Goal: Task Accomplishment & Management: Use online tool/utility

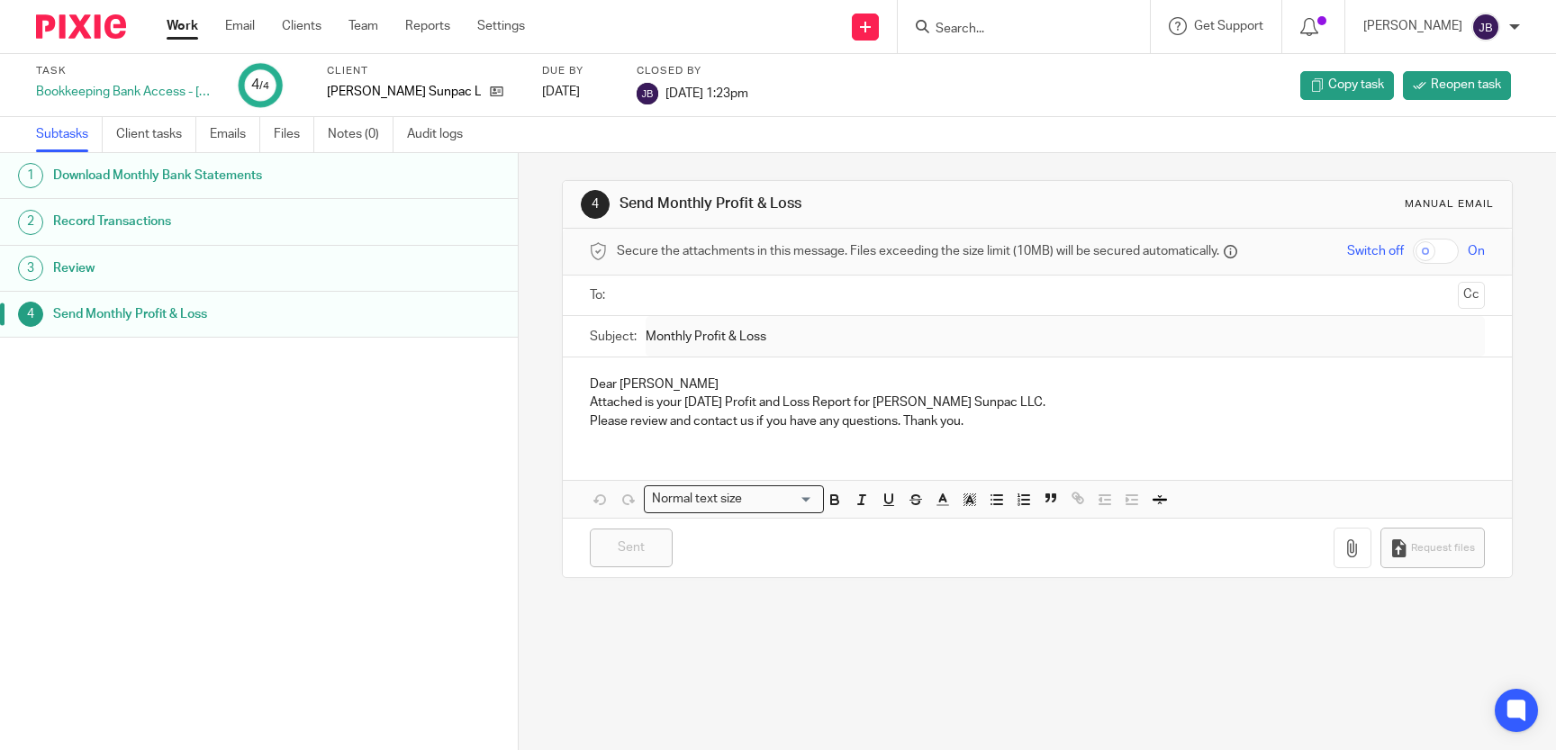
click at [980, 23] on input "Search" at bounding box center [1015, 30] width 162 height 16
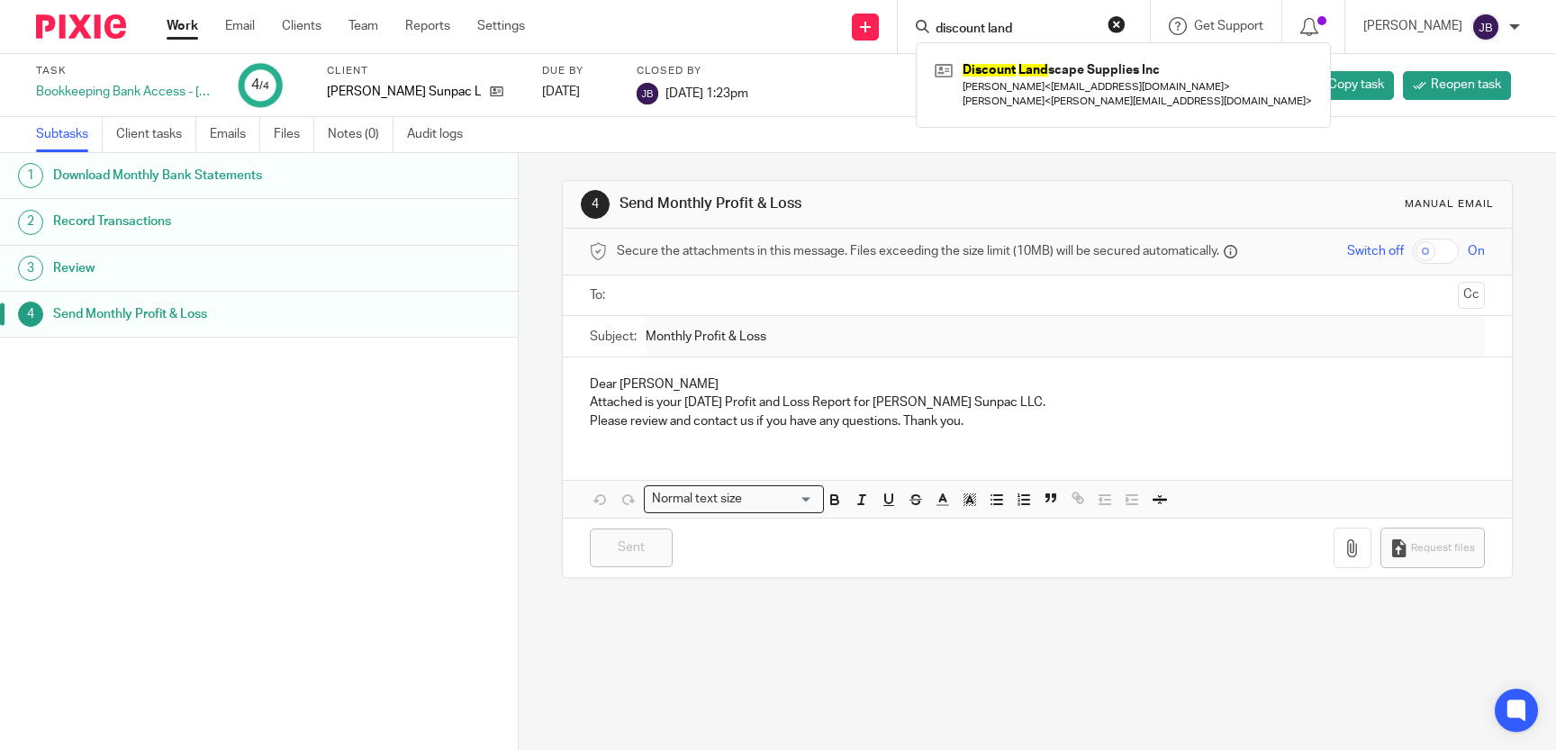
type input "discount land"
click button "submit" at bounding box center [0, 0] width 0 height 0
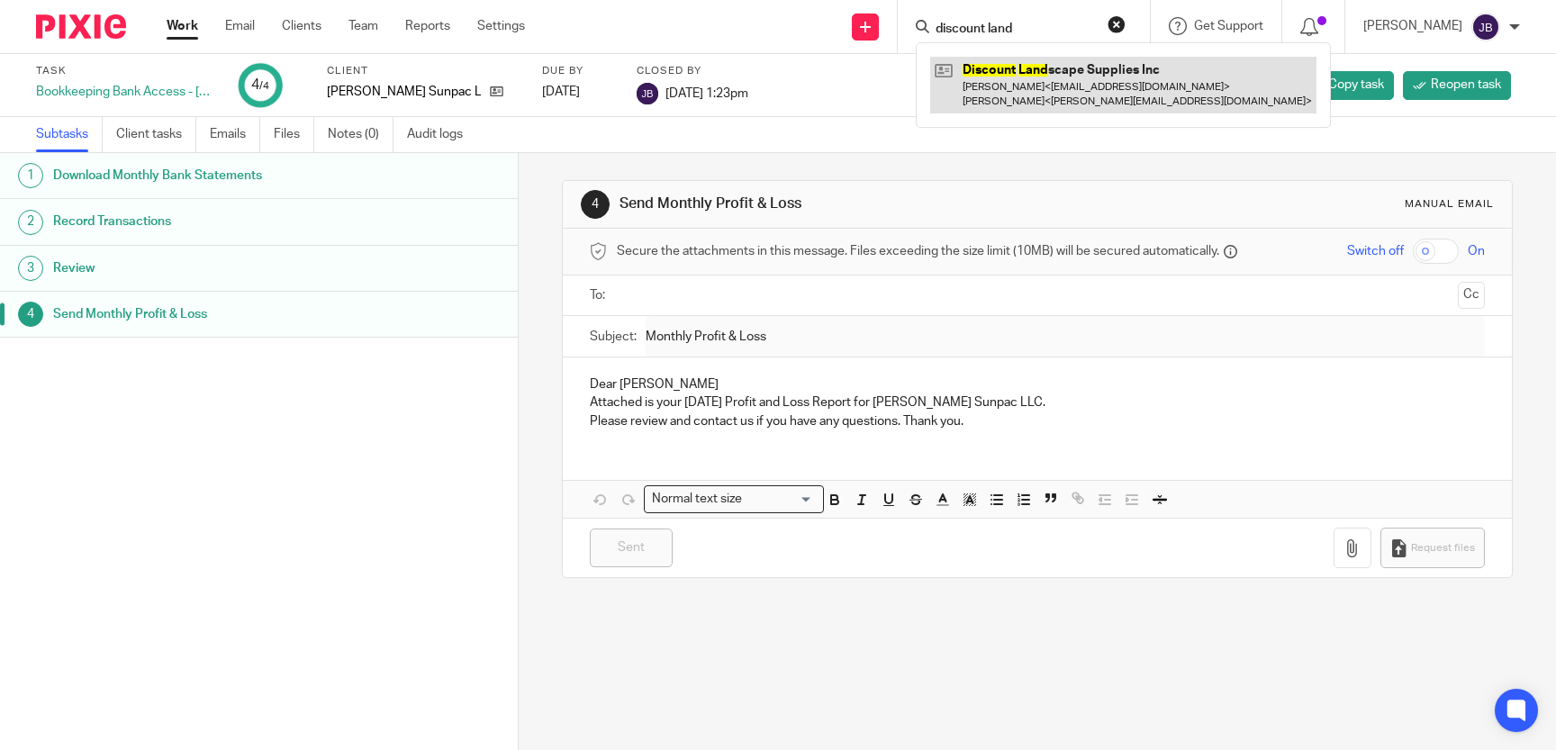
click at [1024, 71] on link at bounding box center [1123, 85] width 386 height 56
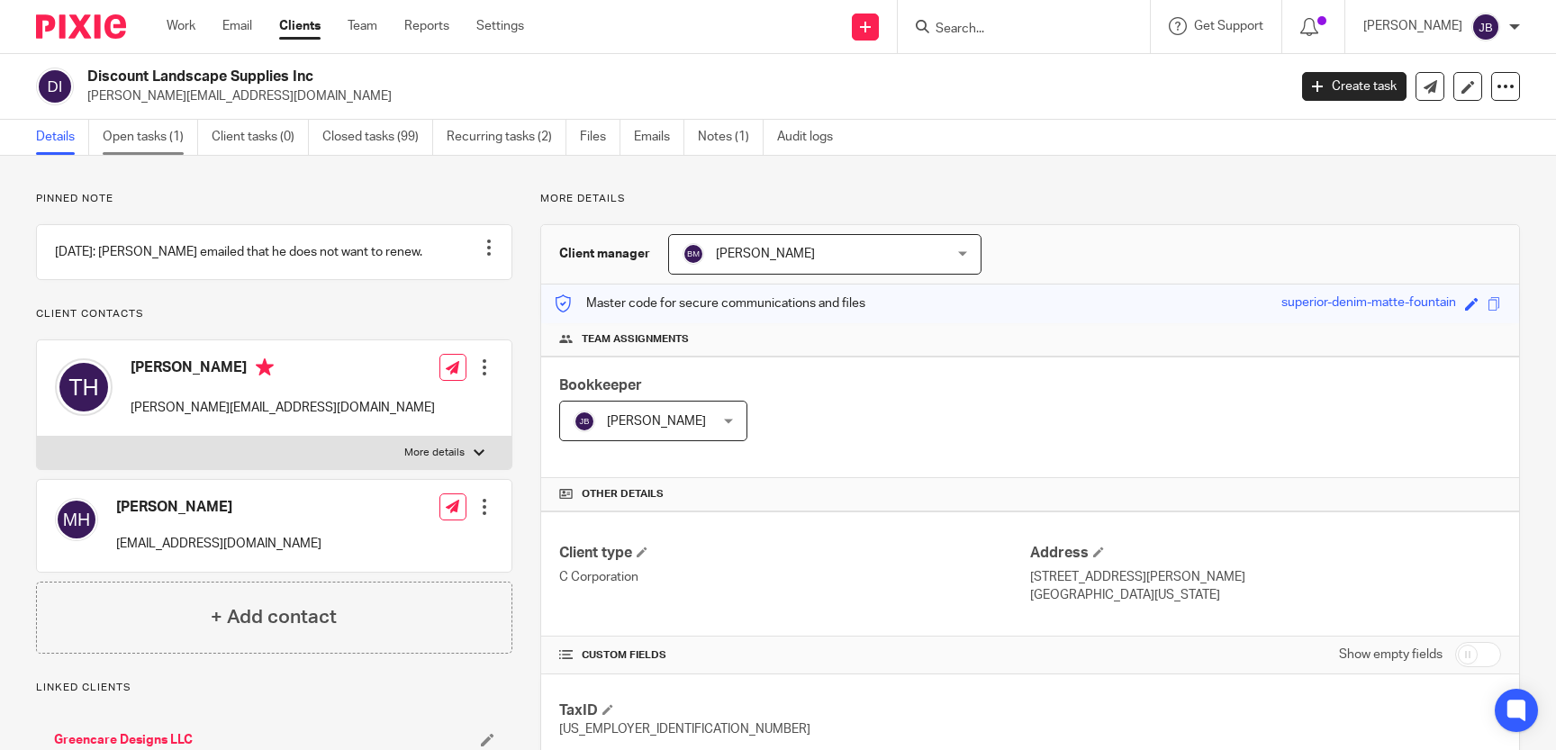
click at [136, 139] on link "Open tasks (1)" at bounding box center [150, 137] width 95 height 35
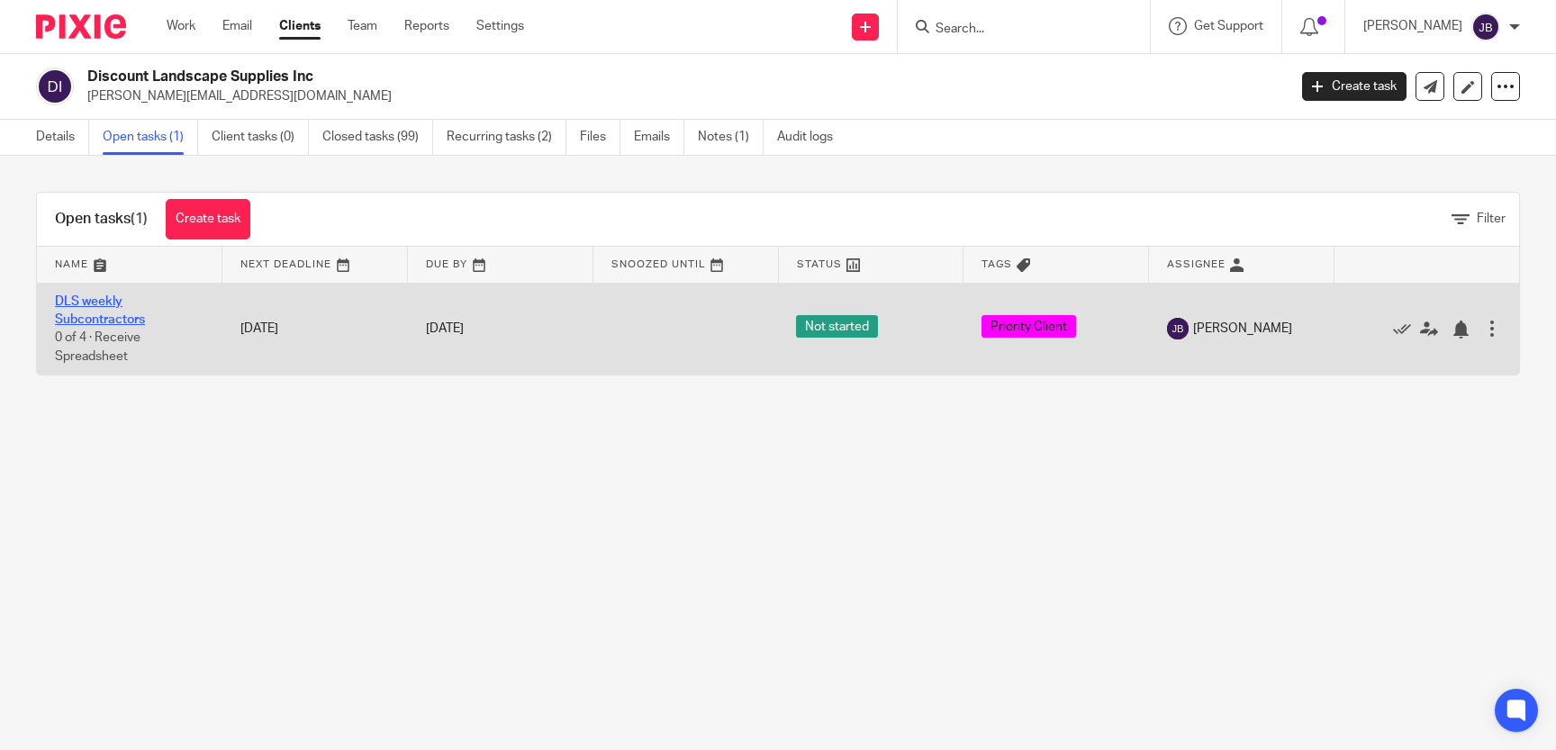
click at [100, 316] on link "DLS weekly Subcontractors" at bounding box center [100, 310] width 90 height 31
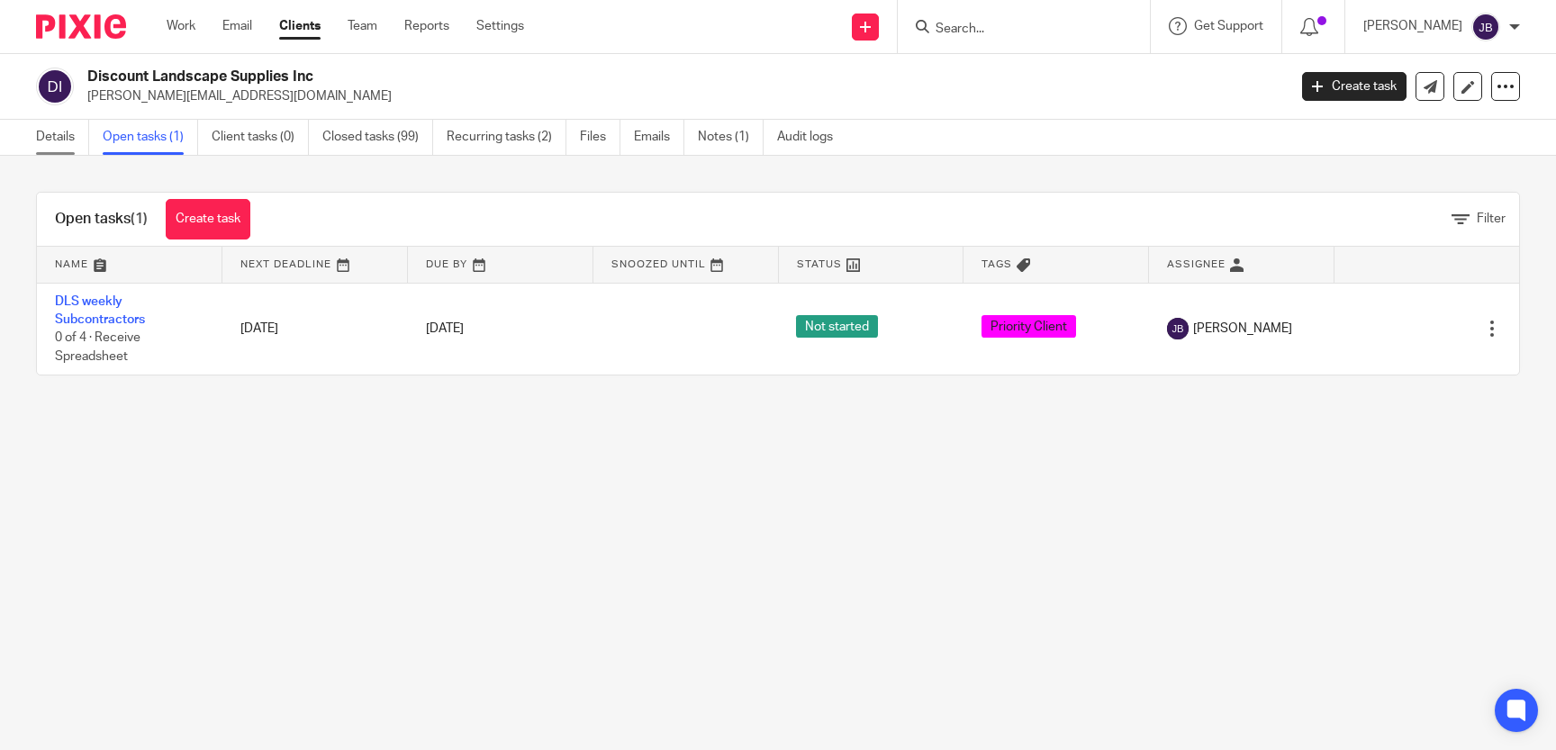
click at [62, 132] on link "Details" at bounding box center [62, 137] width 53 height 35
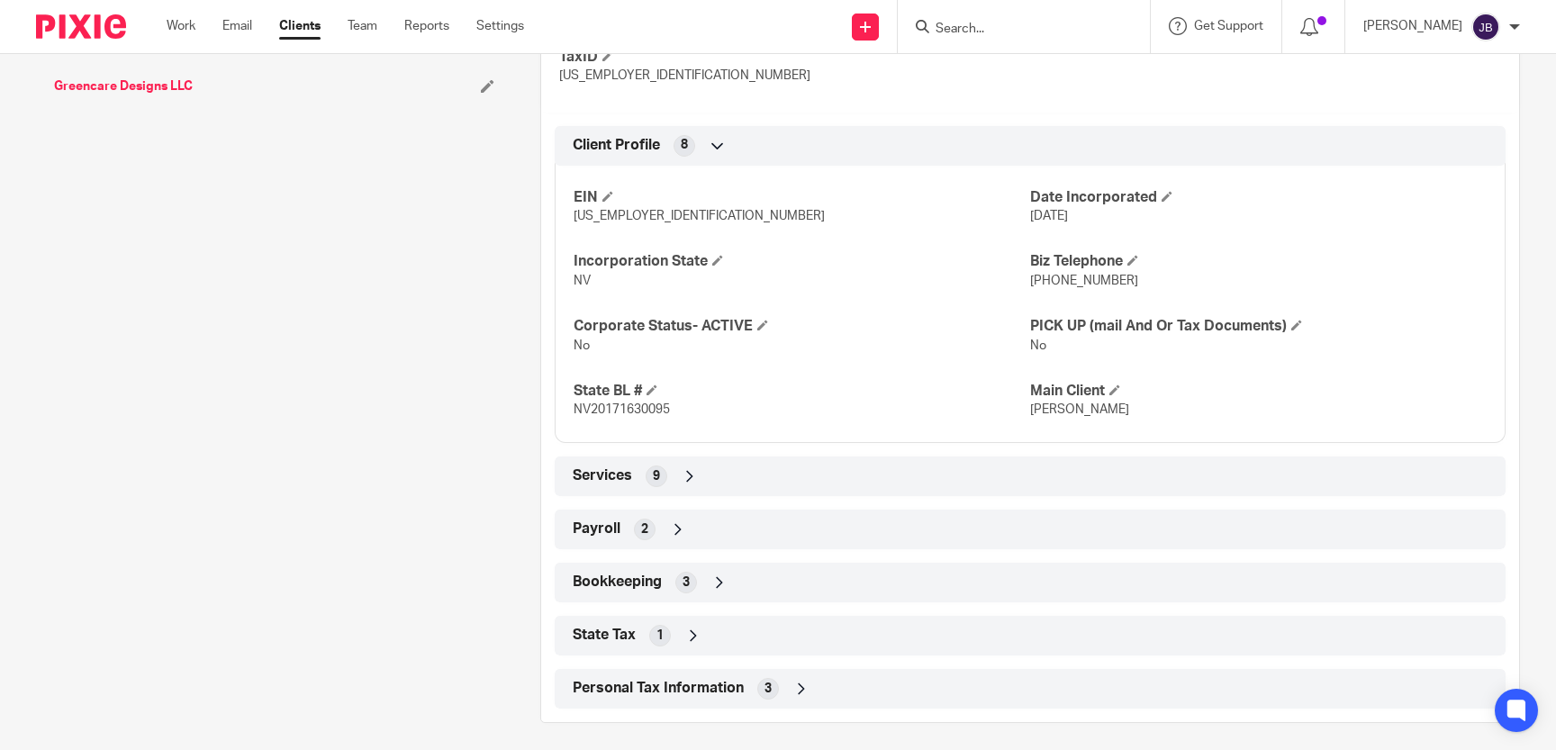
scroll to position [661, 0]
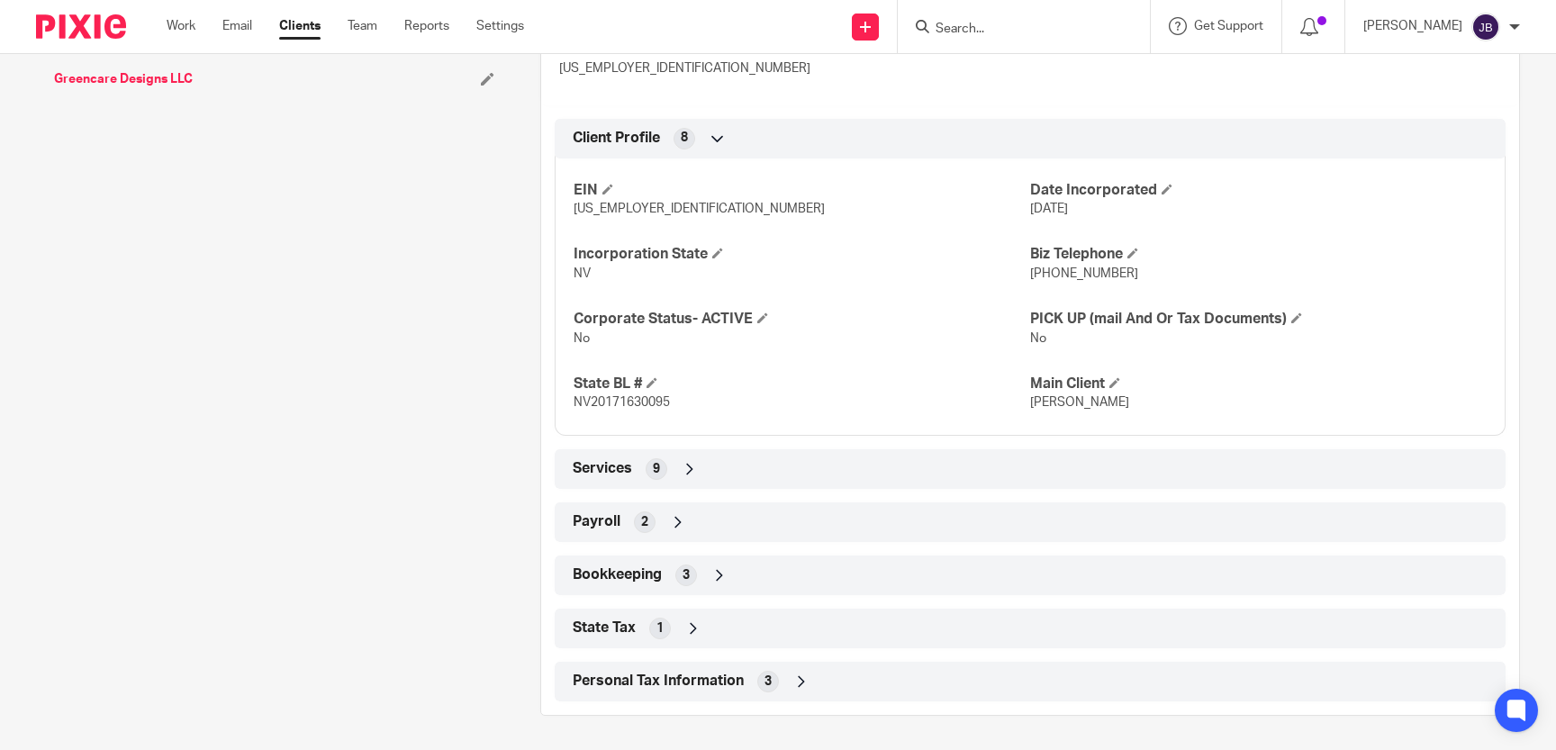
click at [672, 519] on icon at bounding box center [678, 522] width 18 height 18
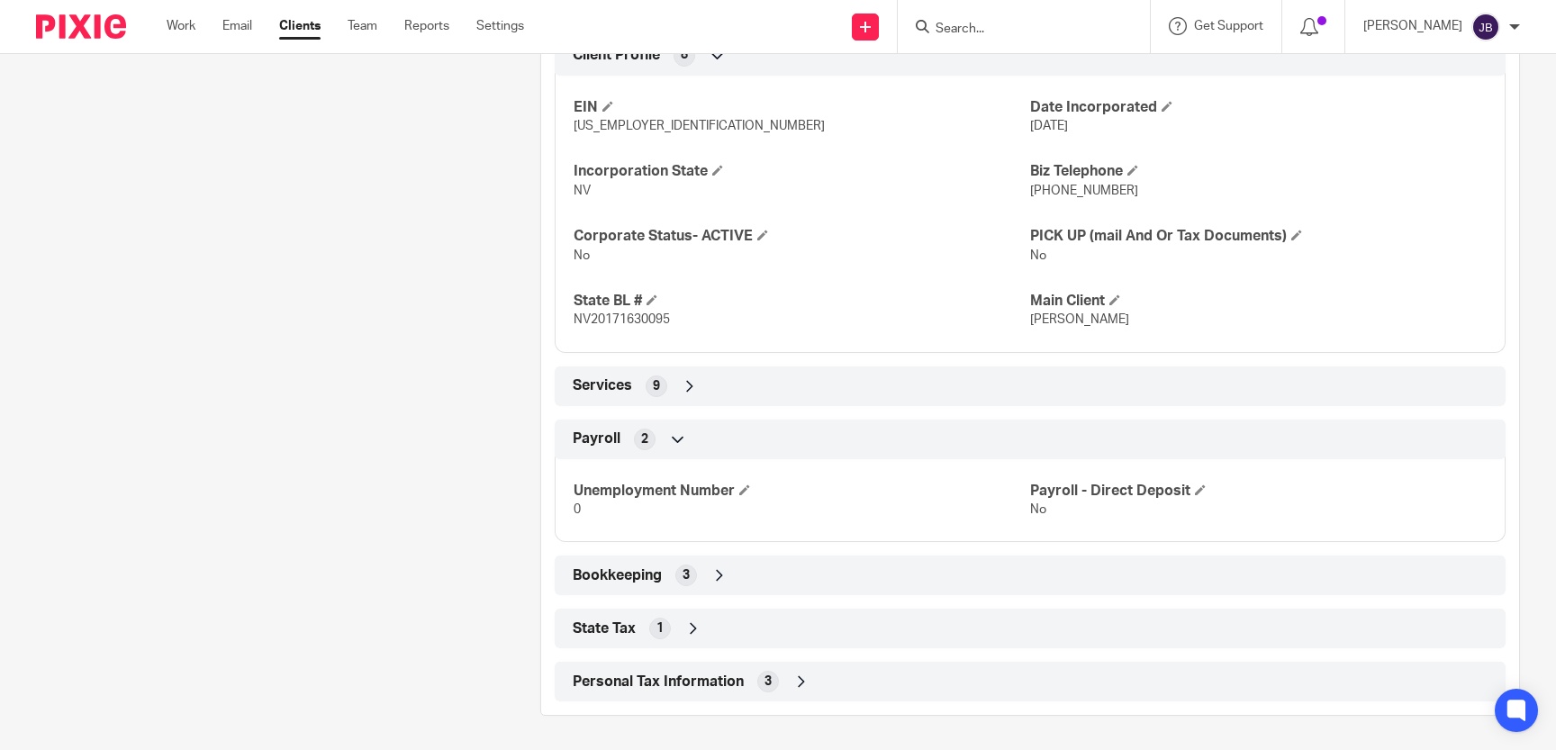
scroll to position [745, 0]
click at [709, 570] on div "Bookkeeping 3" at bounding box center [1030, 574] width 924 height 31
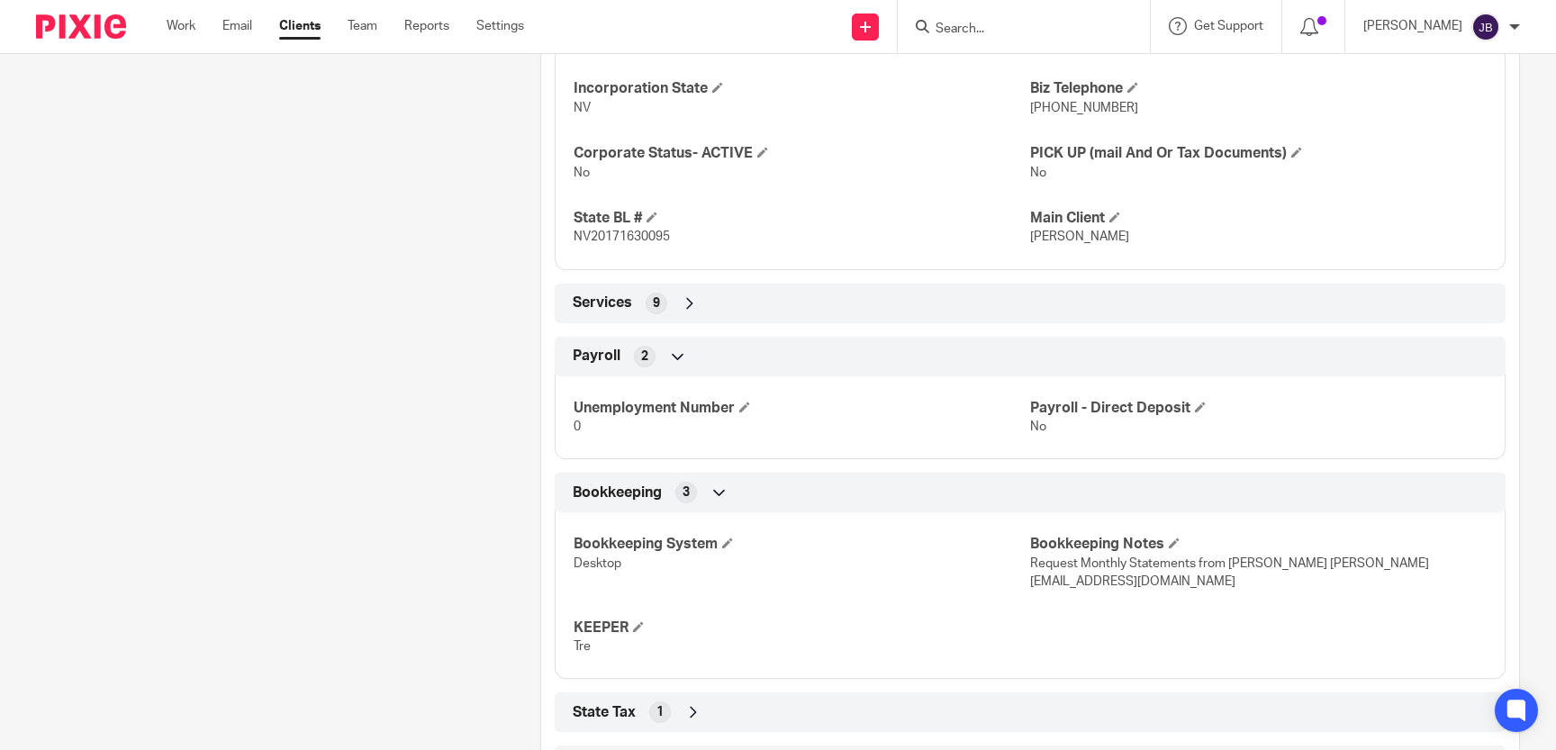
scroll to position [892, 0]
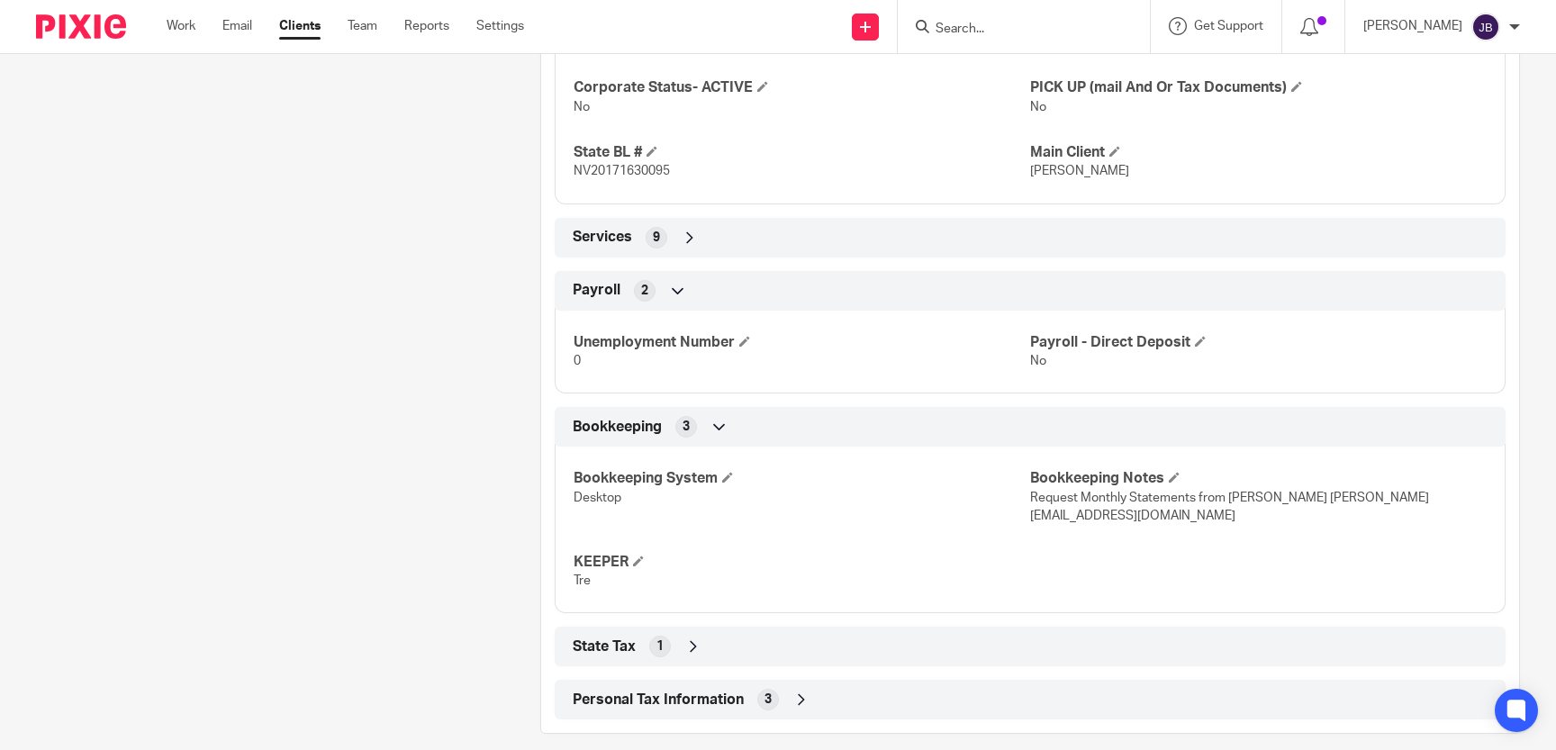
click at [682, 232] on icon at bounding box center [690, 238] width 18 height 18
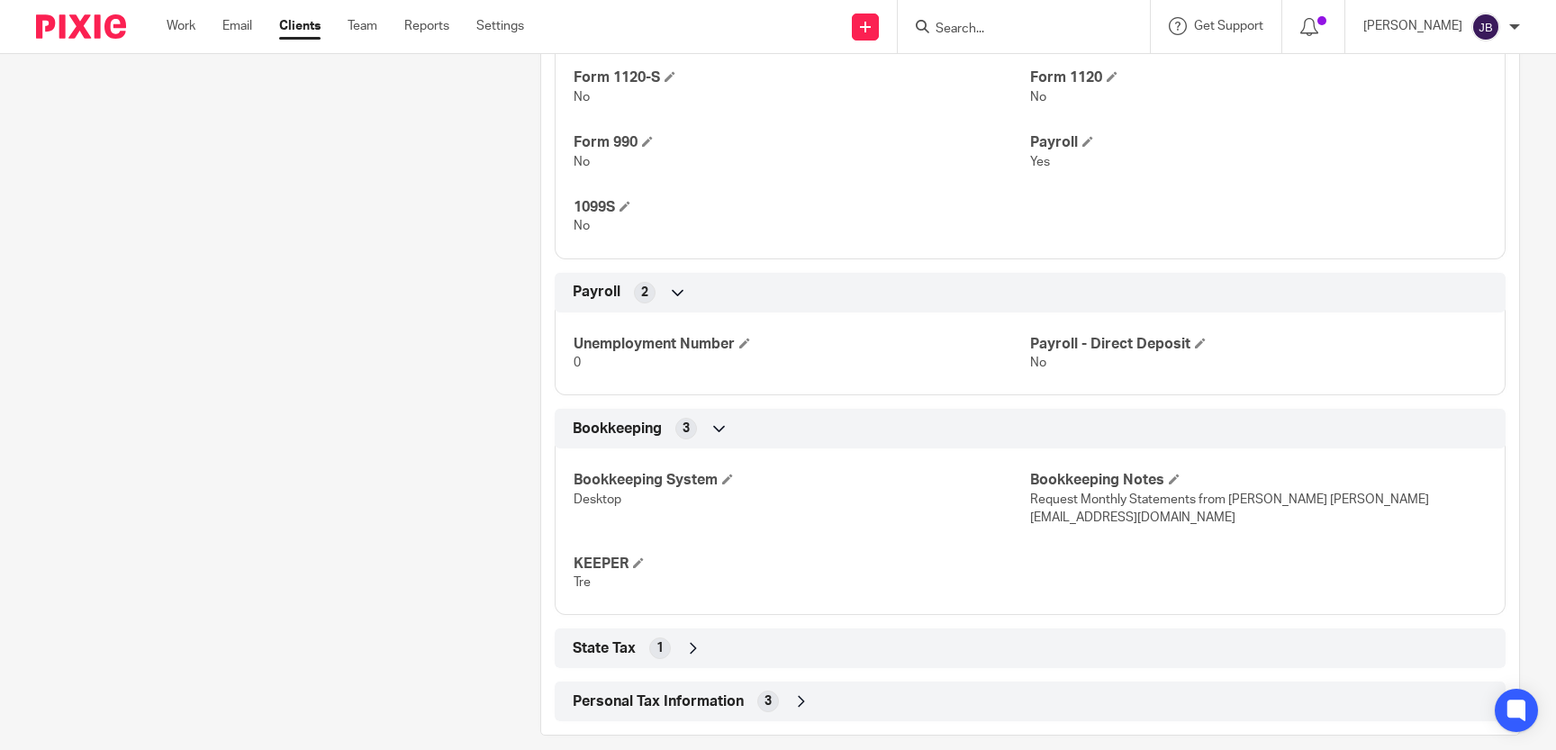
scroll to position [1235, 0]
click at [186, 29] on link "Work" at bounding box center [181, 26] width 29 height 18
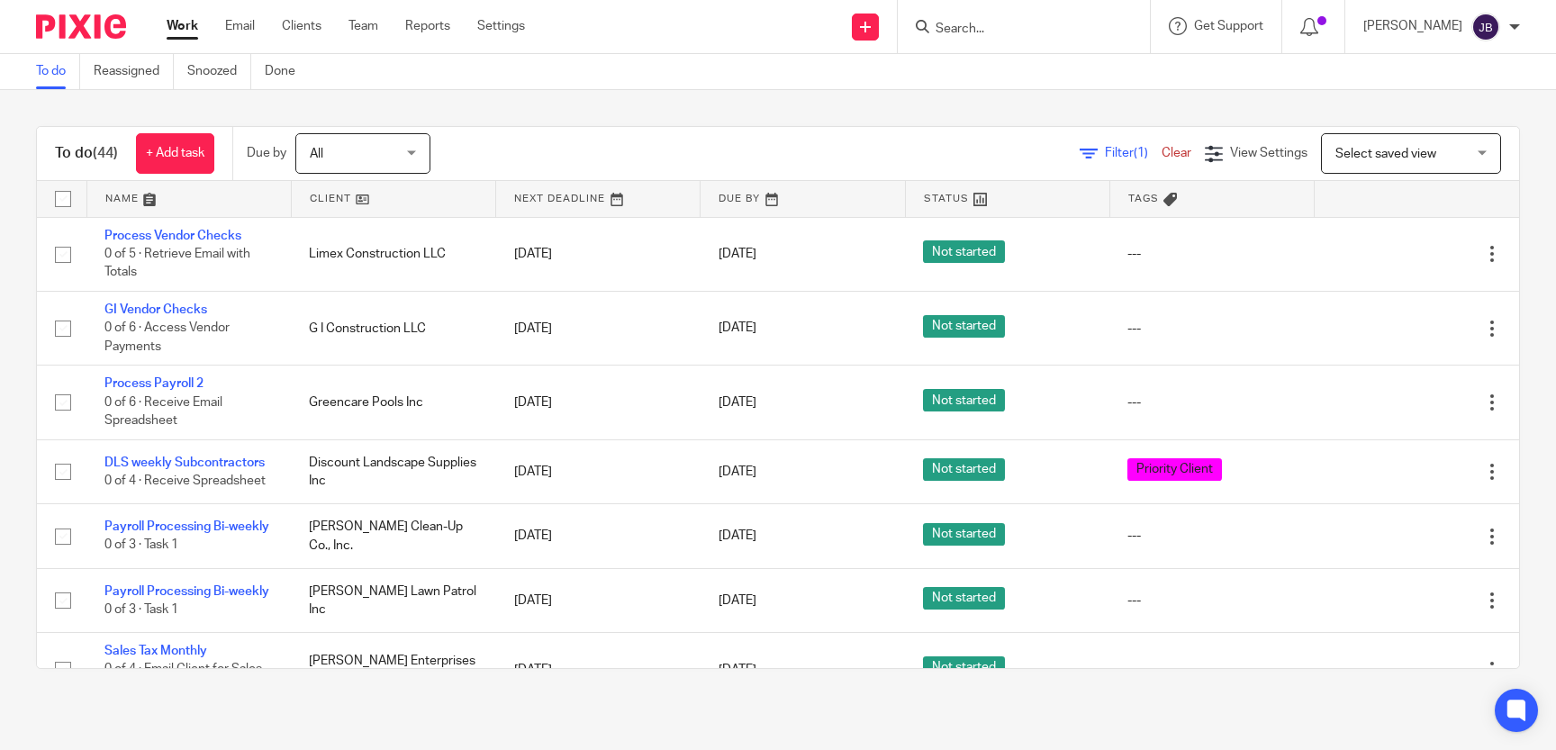
click at [998, 31] on input "Search" at bounding box center [1015, 30] width 162 height 16
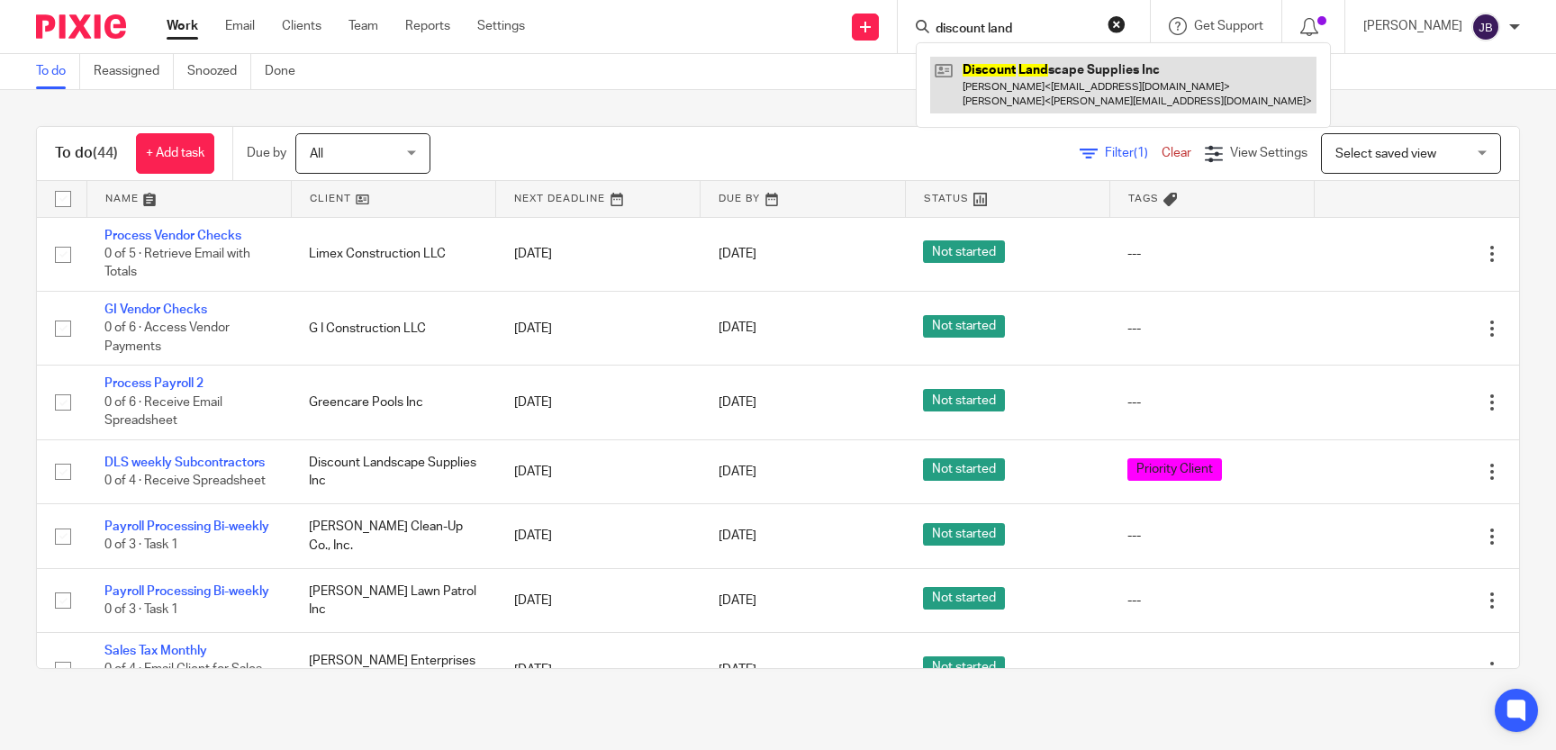
type input "discount land"
click at [1037, 71] on link at bounding box center [1123, 85] width 386 height 56
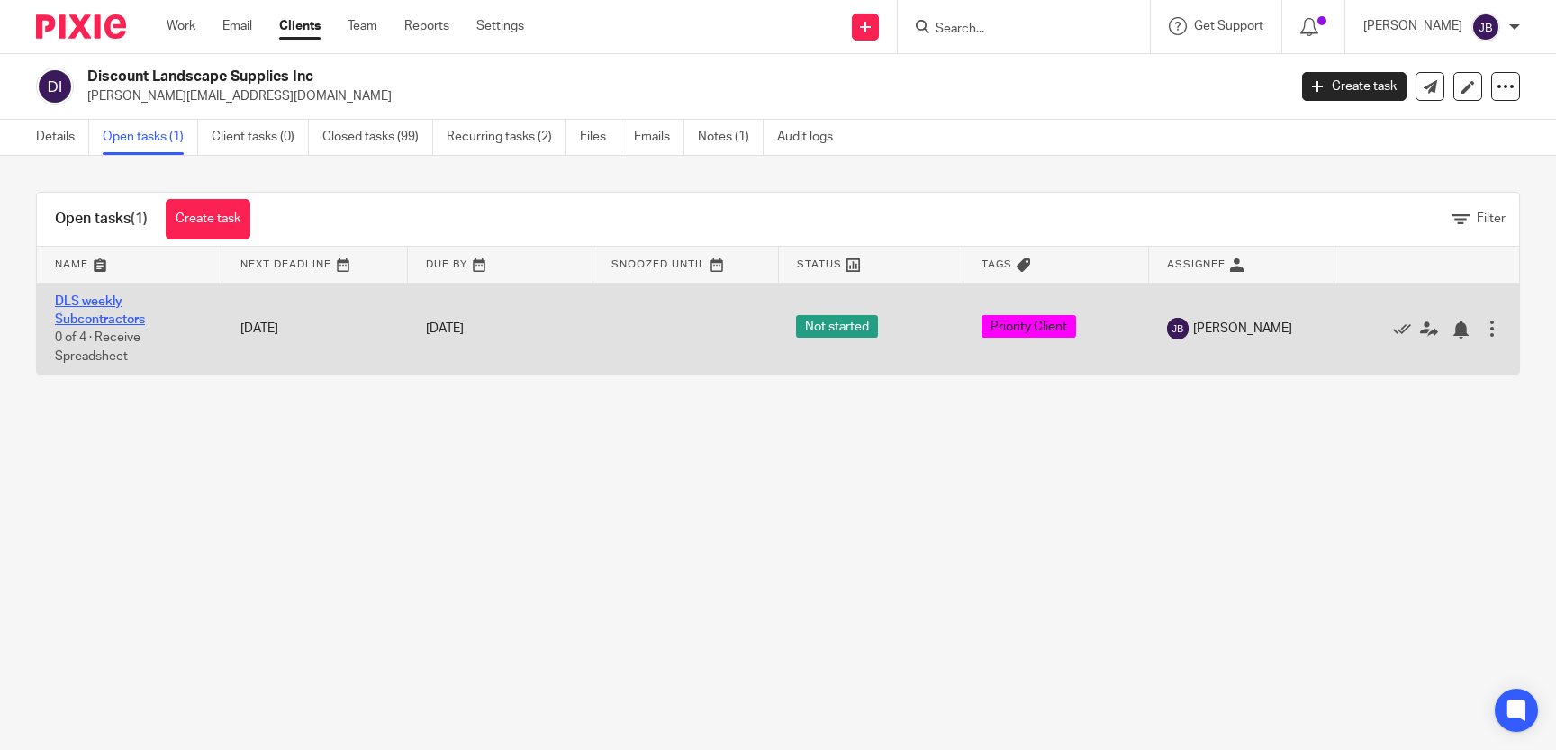
click at [74, 303] on link "DLS weekly Subcontractors" at bounding box center [100, 310] width 90 height 31
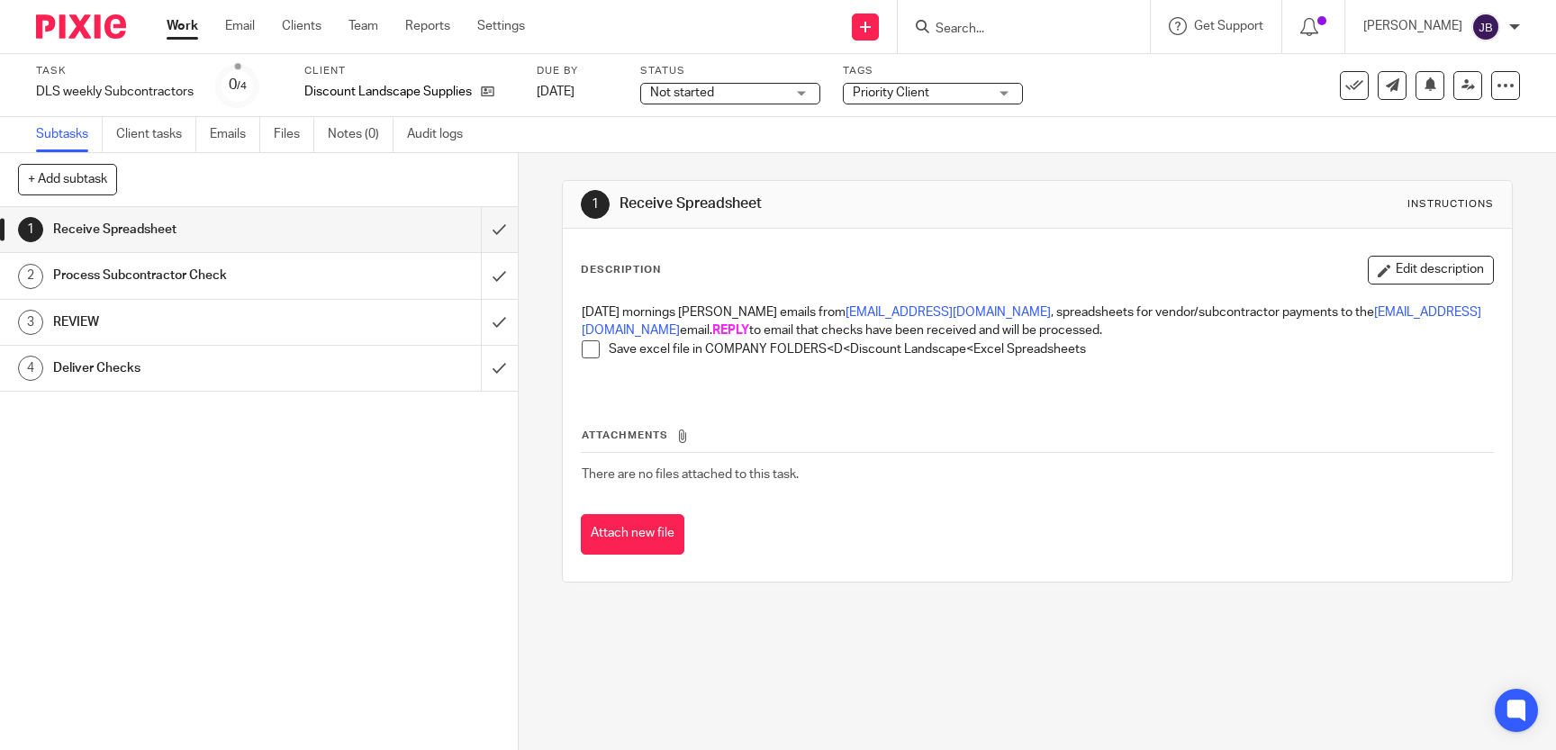
click at [593, 353] on span at bounding box center [591, 349] width 18 height 18
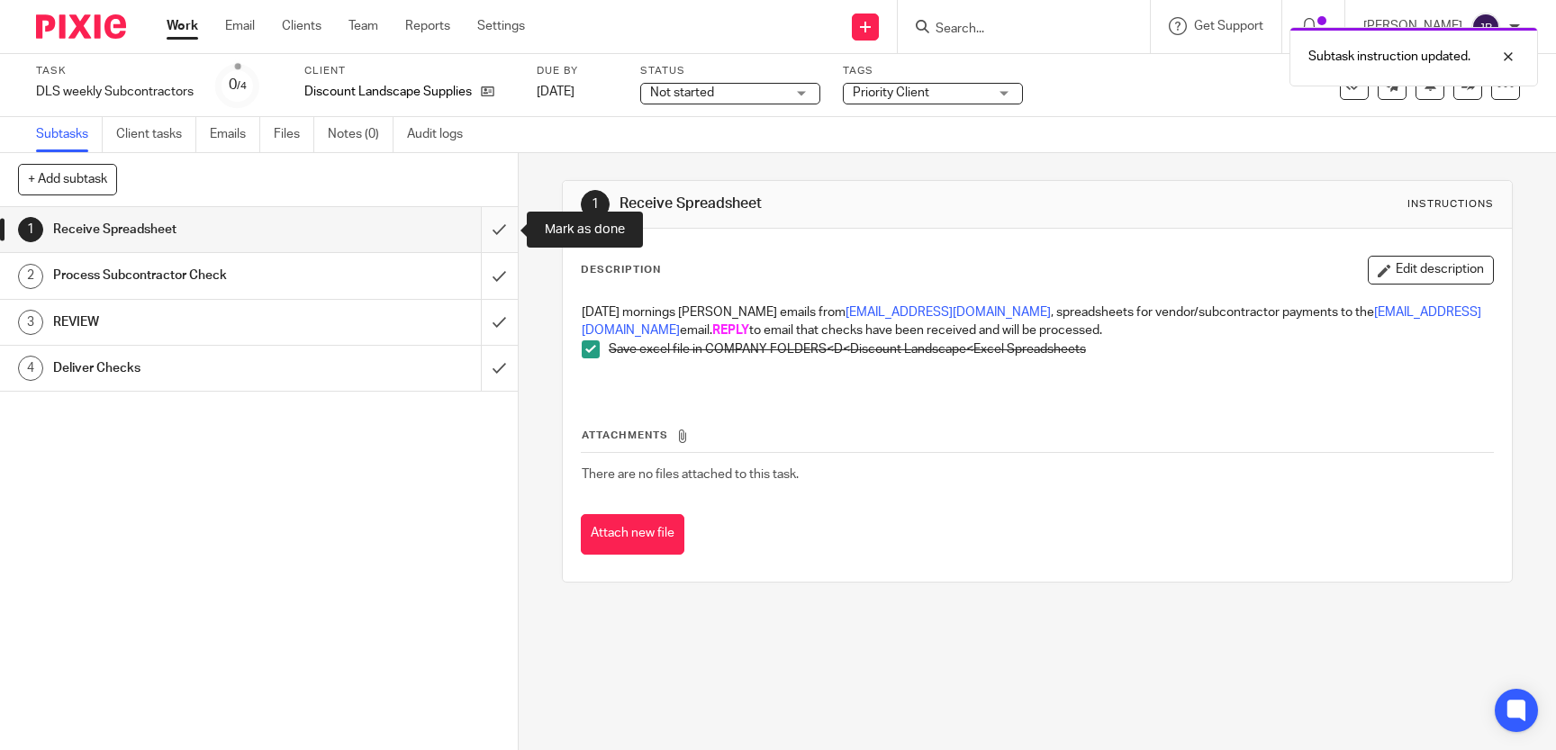
click at [494, 228] on input "submit" at bounding box center [259, 229] width 518 height 45
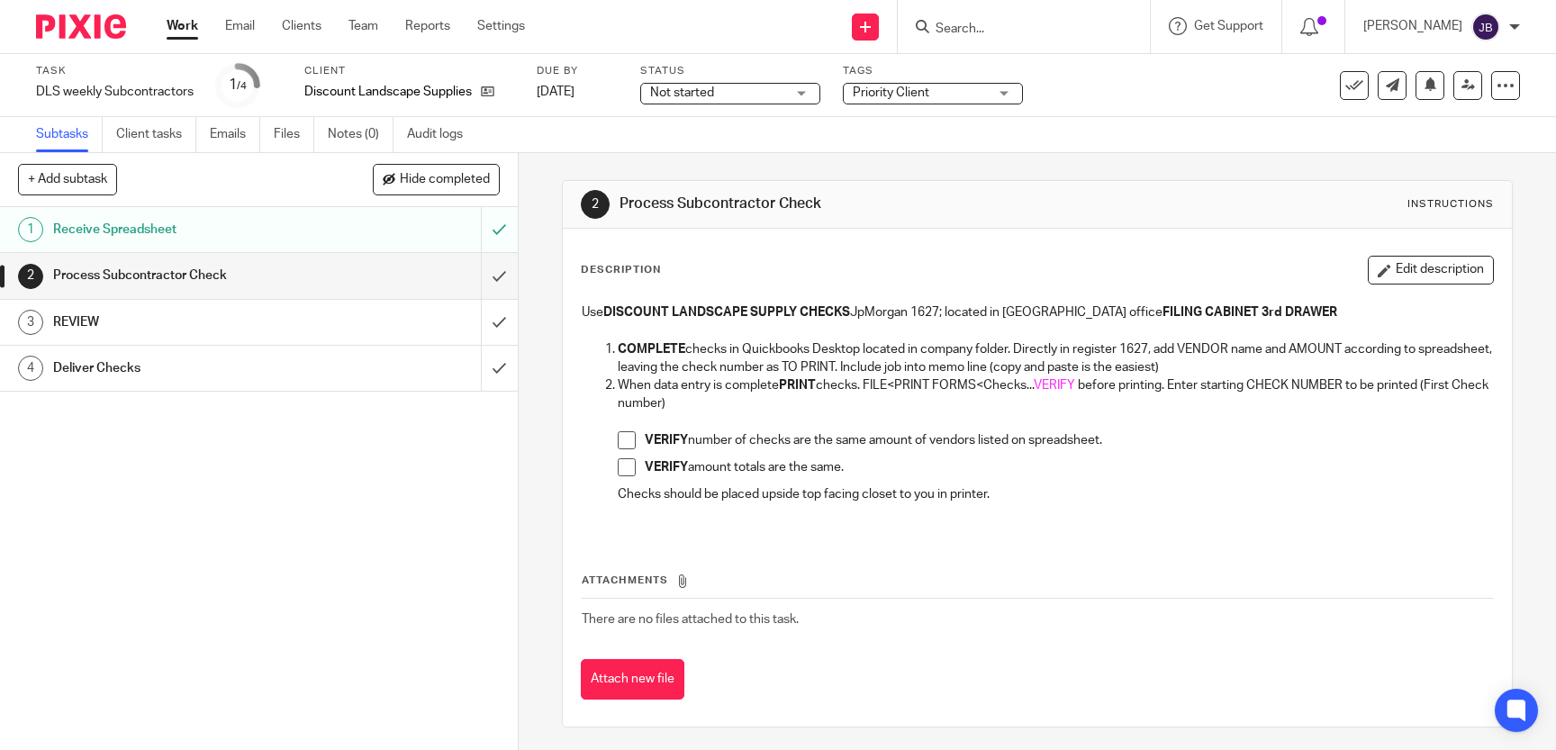
click at [631, 441] on span at bounding box center [627, 440] width 18 height 18
click at [627, 466] on span at bounding box center [627, 467] width 18 height 18
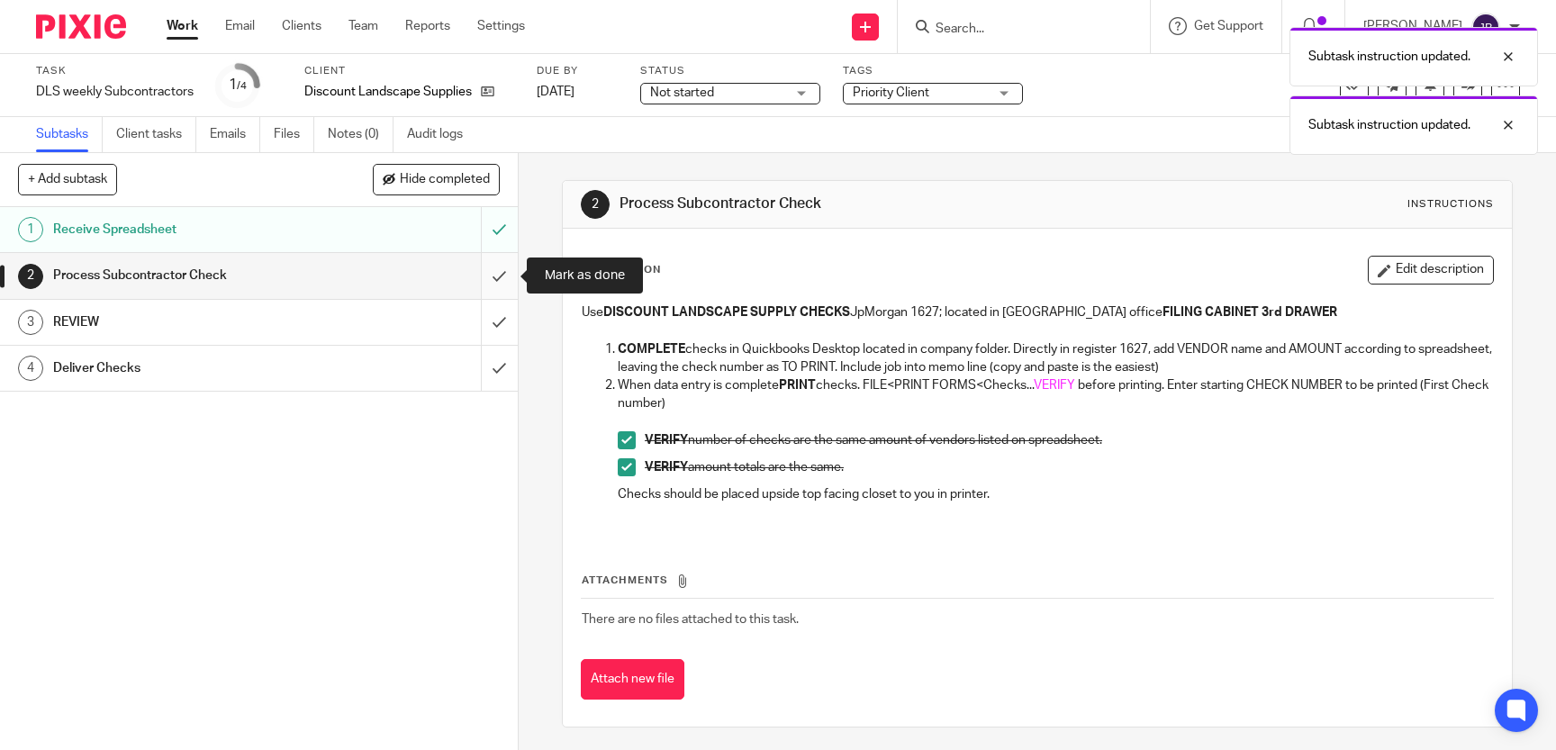
click at [489, 279] on input "submit" at bounding box center [259, 275] width 518 height 45
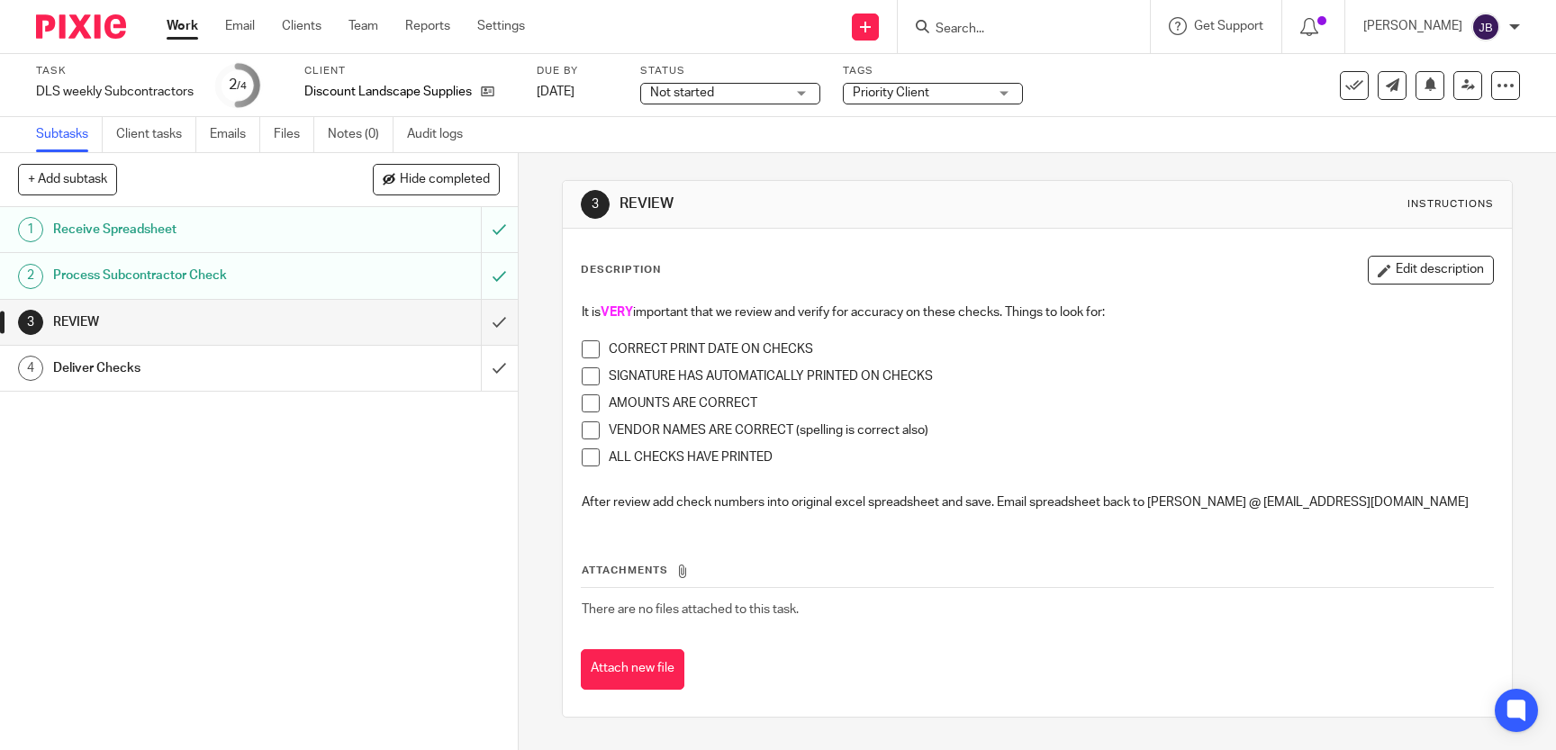
click at [585, 345] on span at bounding box center [591, 349] width 18 height 18
click at [593, 376] on span at bounding box center [591, 376] width 18 height 18
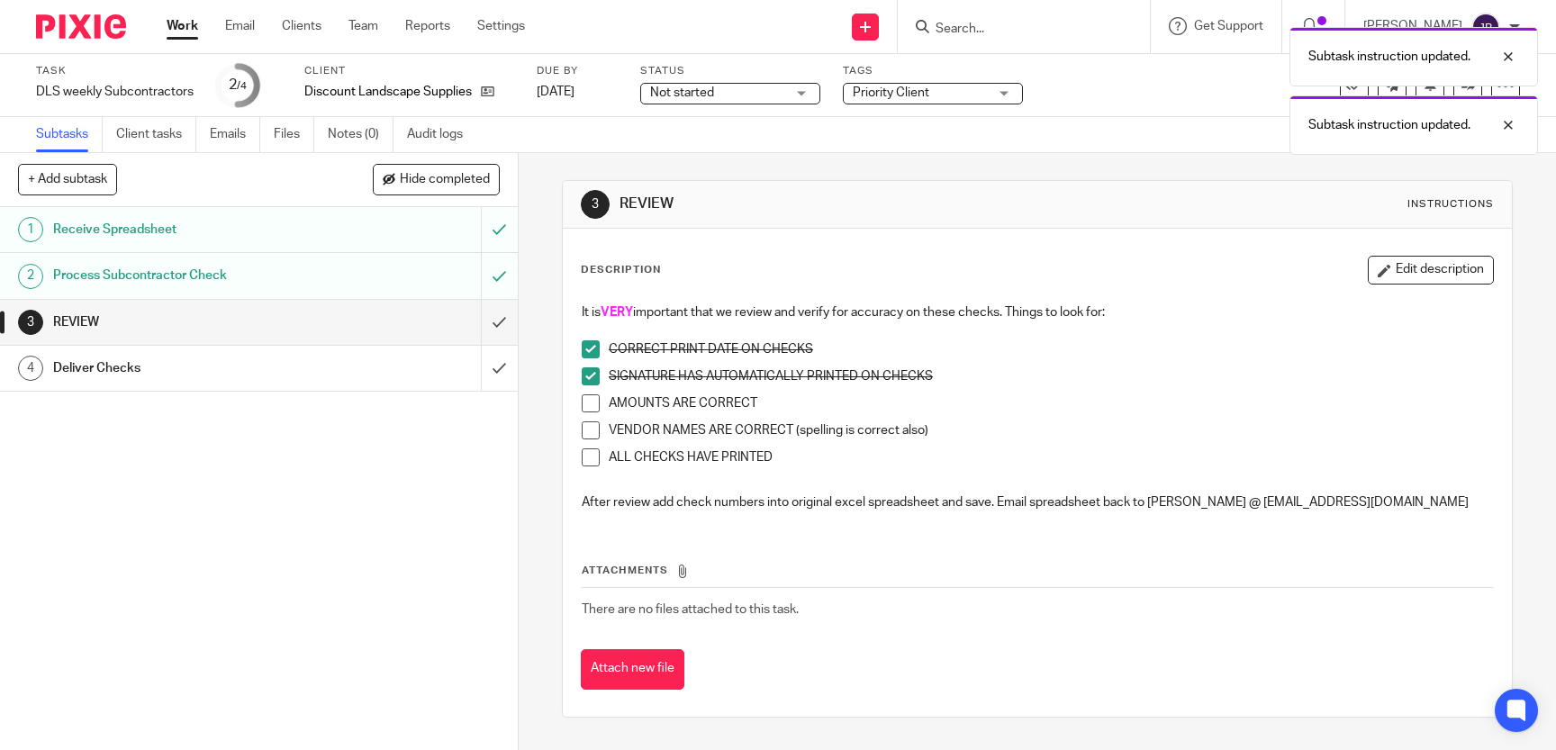
click at [590, 406] on span at bounding box center [591, 403] width 18 height 18
click at [595, 431] on span at bounding box center [591, 430] width 18 height 18
click at [593, 459] on span at bounding box center [591, 457] width 18 height 18
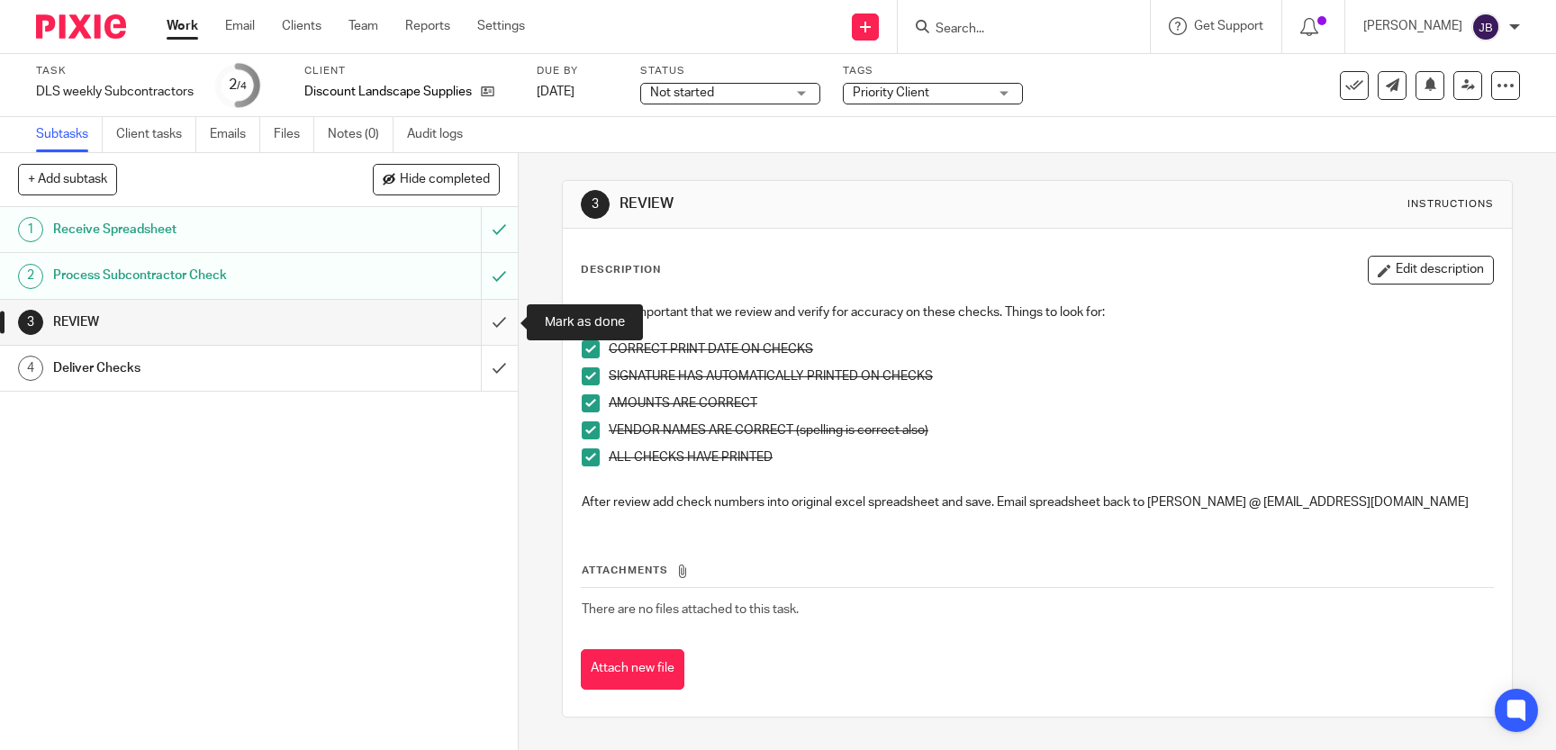
click at [489, 323] on input "submit" at bounding box center [259, 322] width 518 height 45
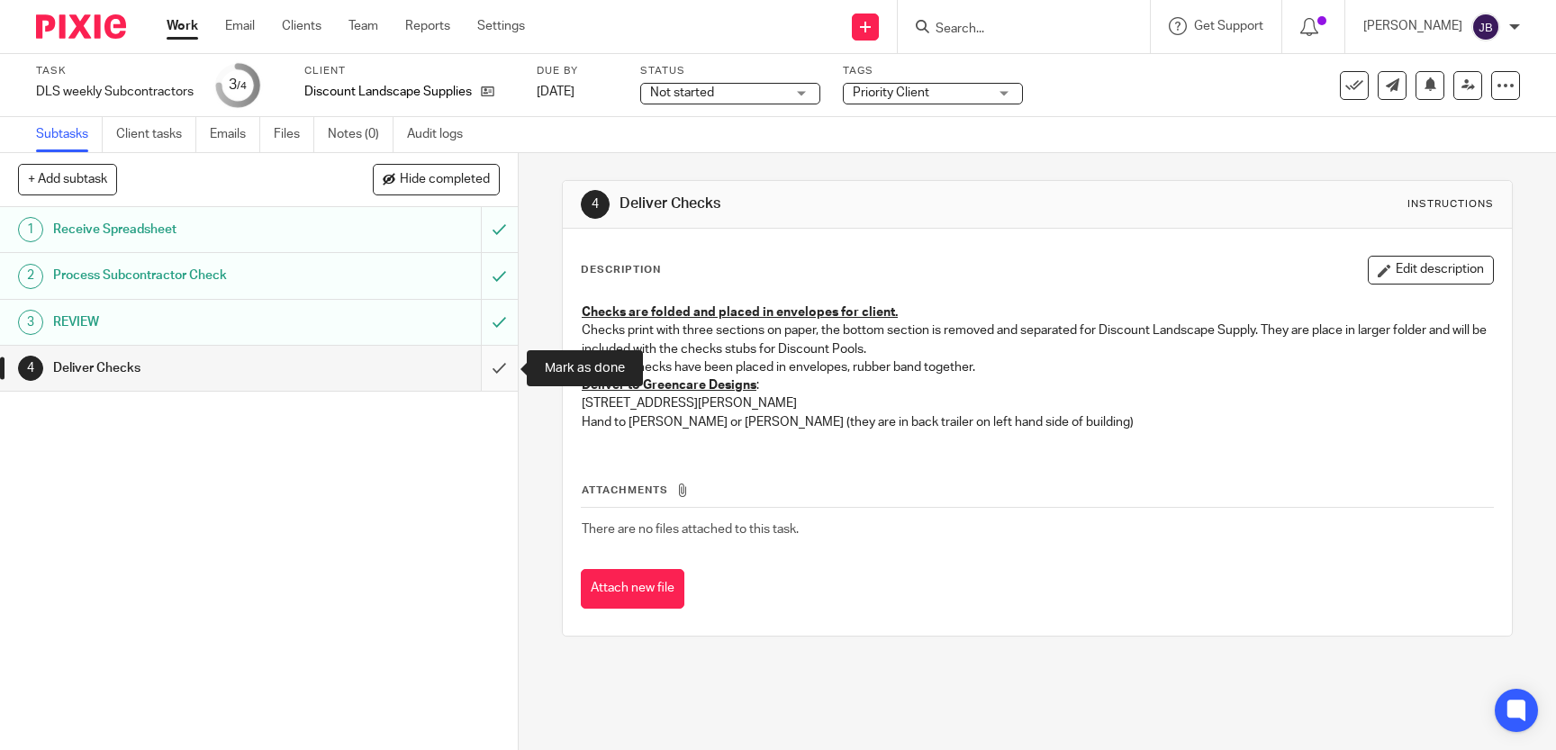
click at [498, 376] on input "submit" at bounding box center [259, 368] width 518 height 45
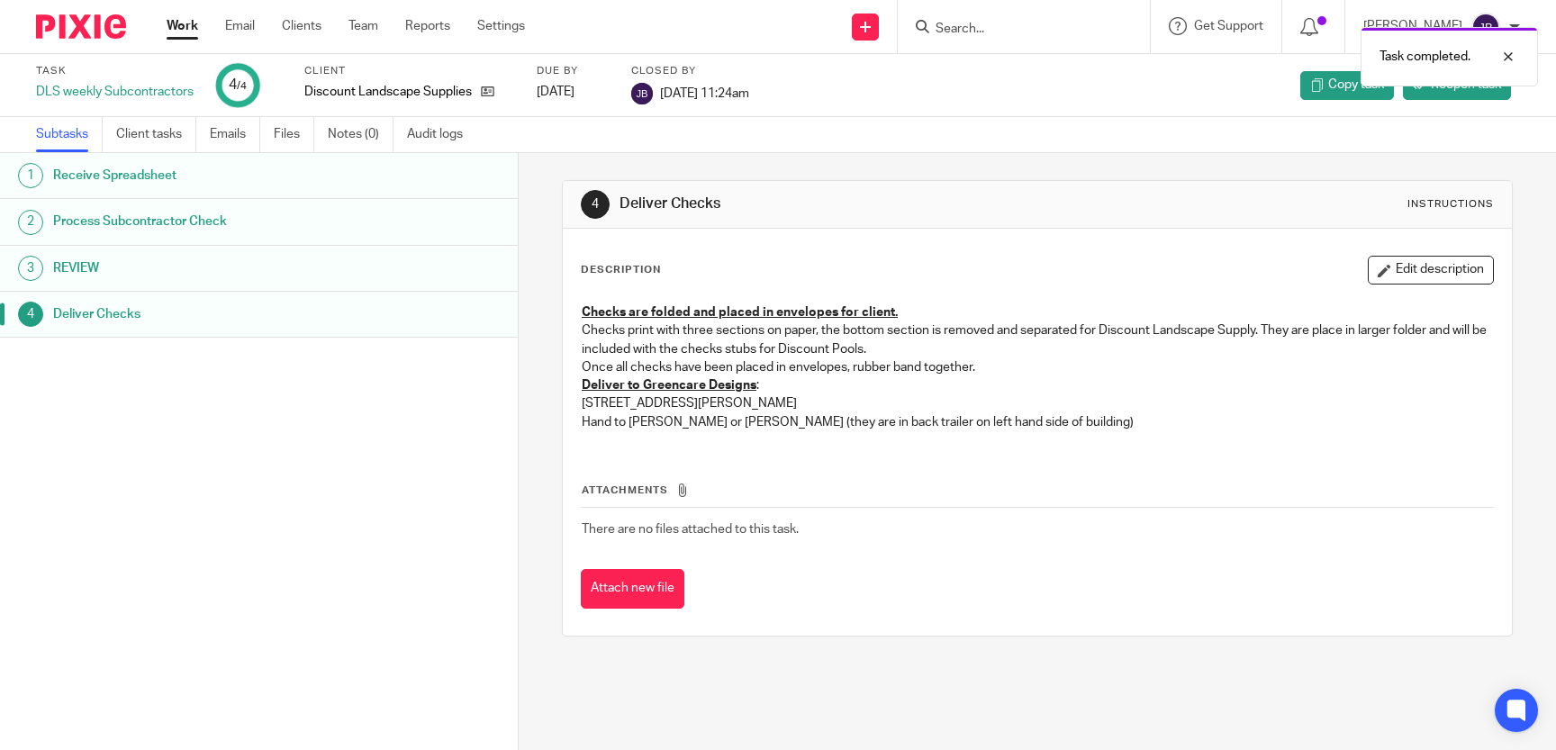
click at [1043, 27] on div "Task completed." at bounding box center [1158, 52] width 760 height 68
click at [1001, 23] on input "Search" at bounding box center [1015, 30] width 162 height 16
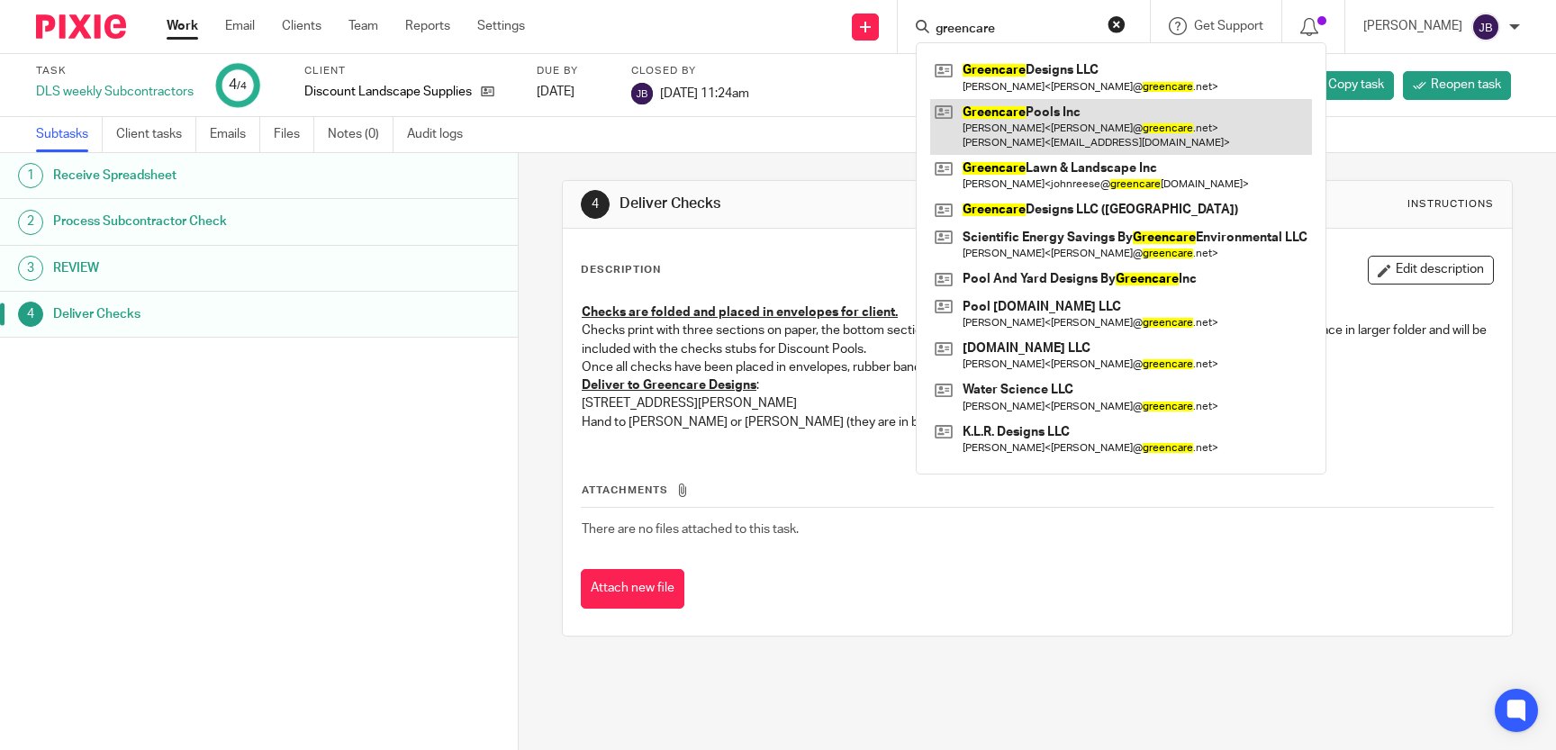
type input "greencare"
click at [1038, 129] on link at bounding box center [1121, 127] width 382 height 56
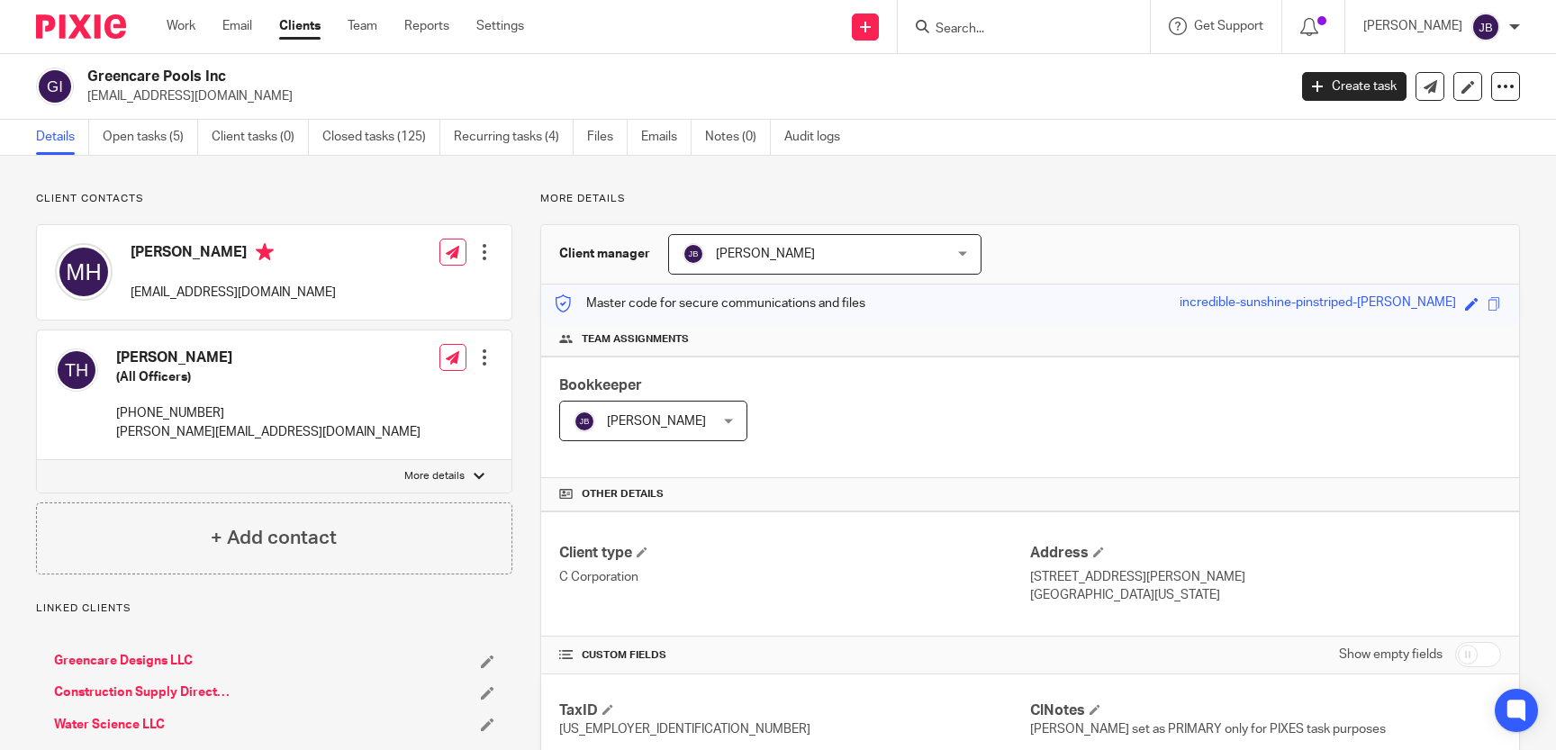
click at [162, 139] on link "Open tasks (5)" at bounding box center [150, 137] width 95 height 35
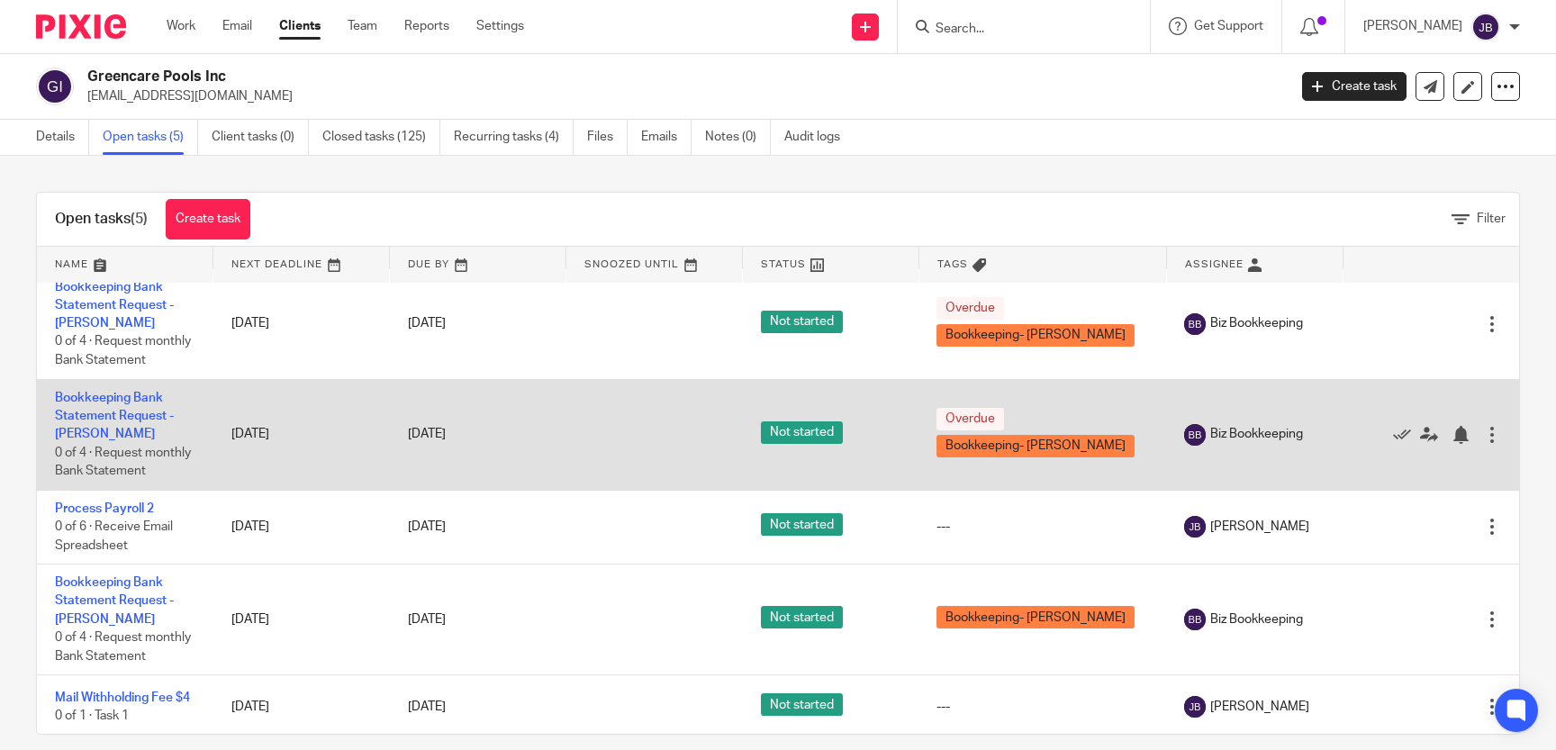
scroll to position [20, 0]
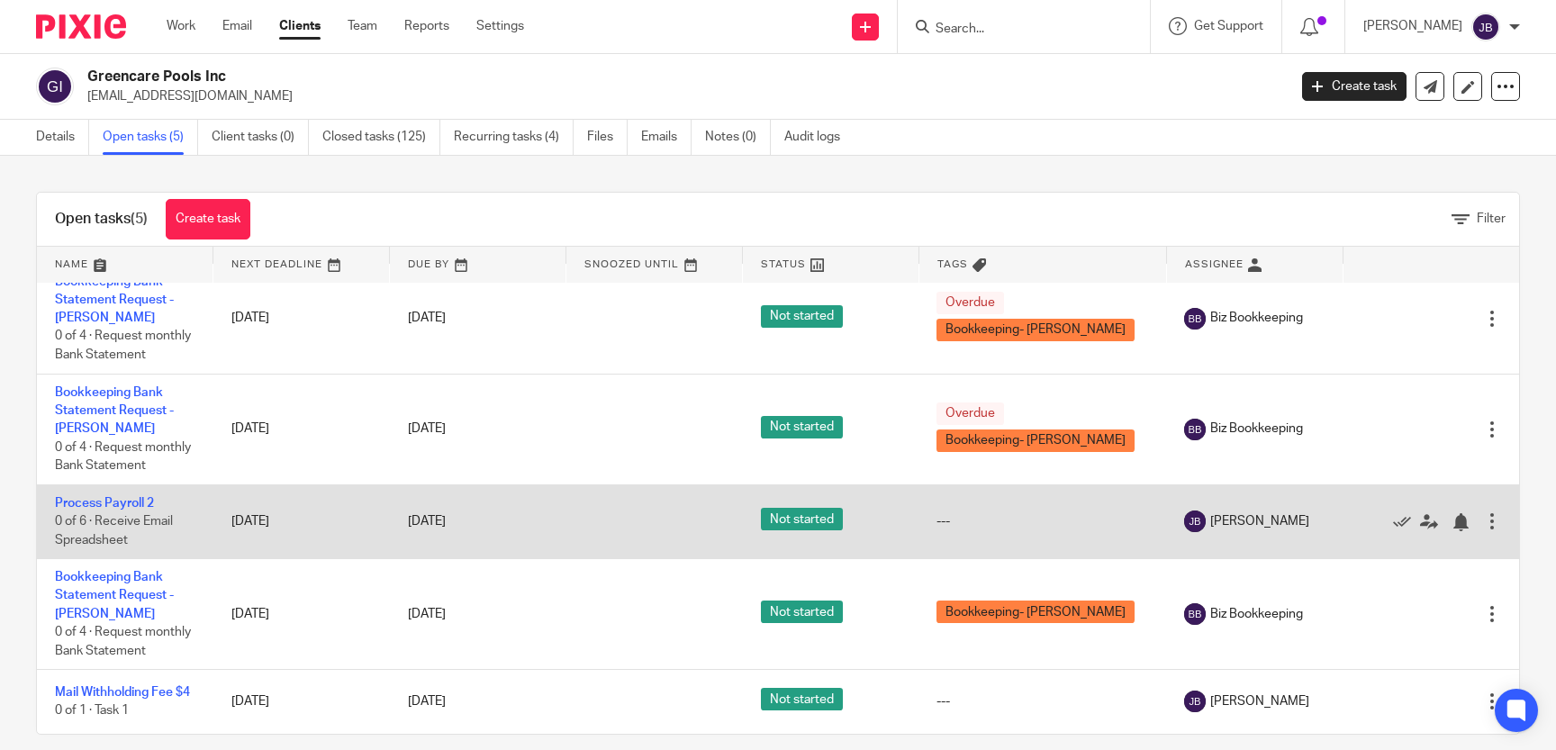
click at [115, 512] on td "Process Payroll 2 0 of 6 · Receive Email Spreadsheet" at bounding box center [125, 521] width 177 height 74
click at [119, 506] on link "Process Payroll 2" at bounding box center [104, 503] width 99 height 13
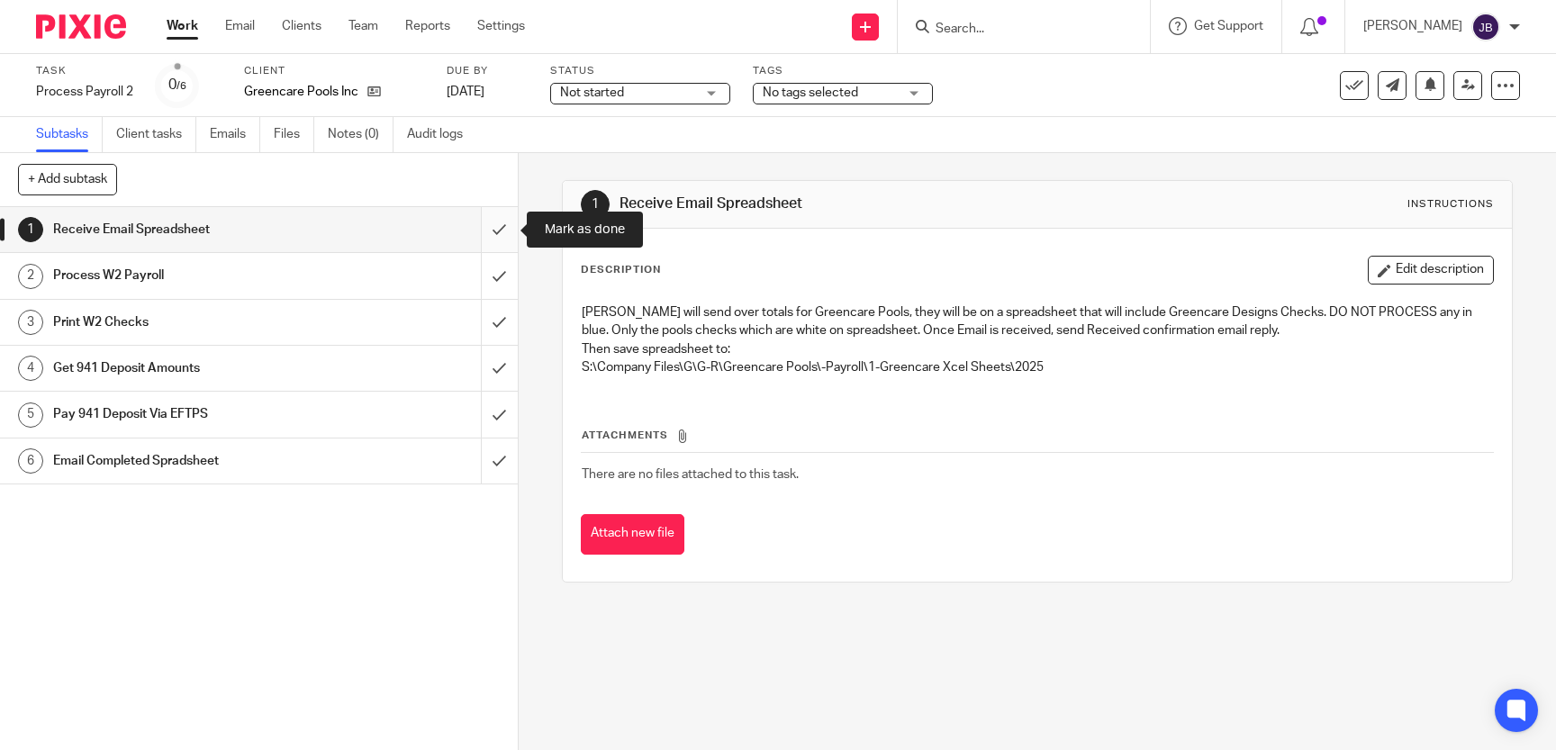
click at [493, 224] on input "submit" at bounding box center [259, 229] width 518 height 45
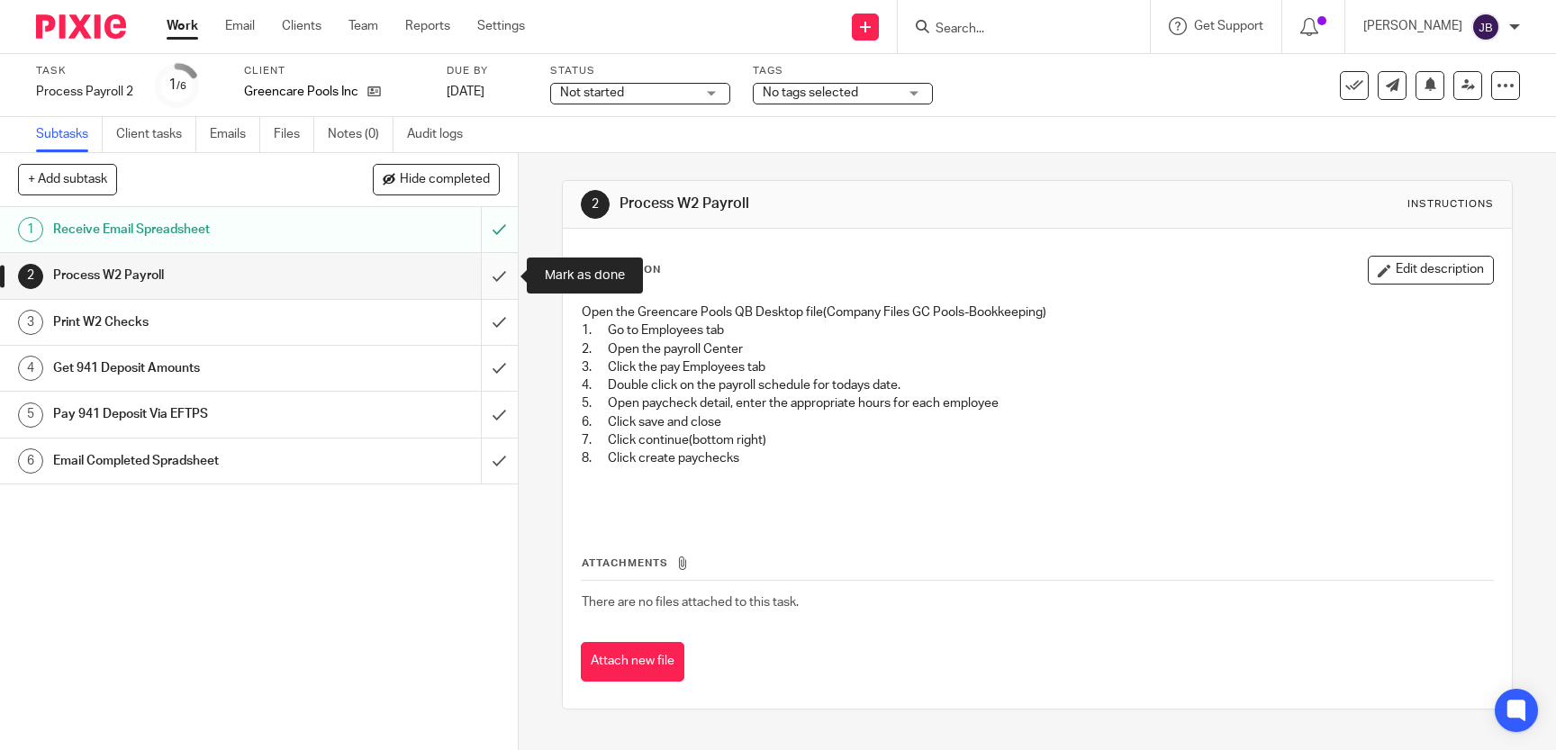
click at [499, 279] on input "submit" at bounding box center [259, 275] width 518 height 45
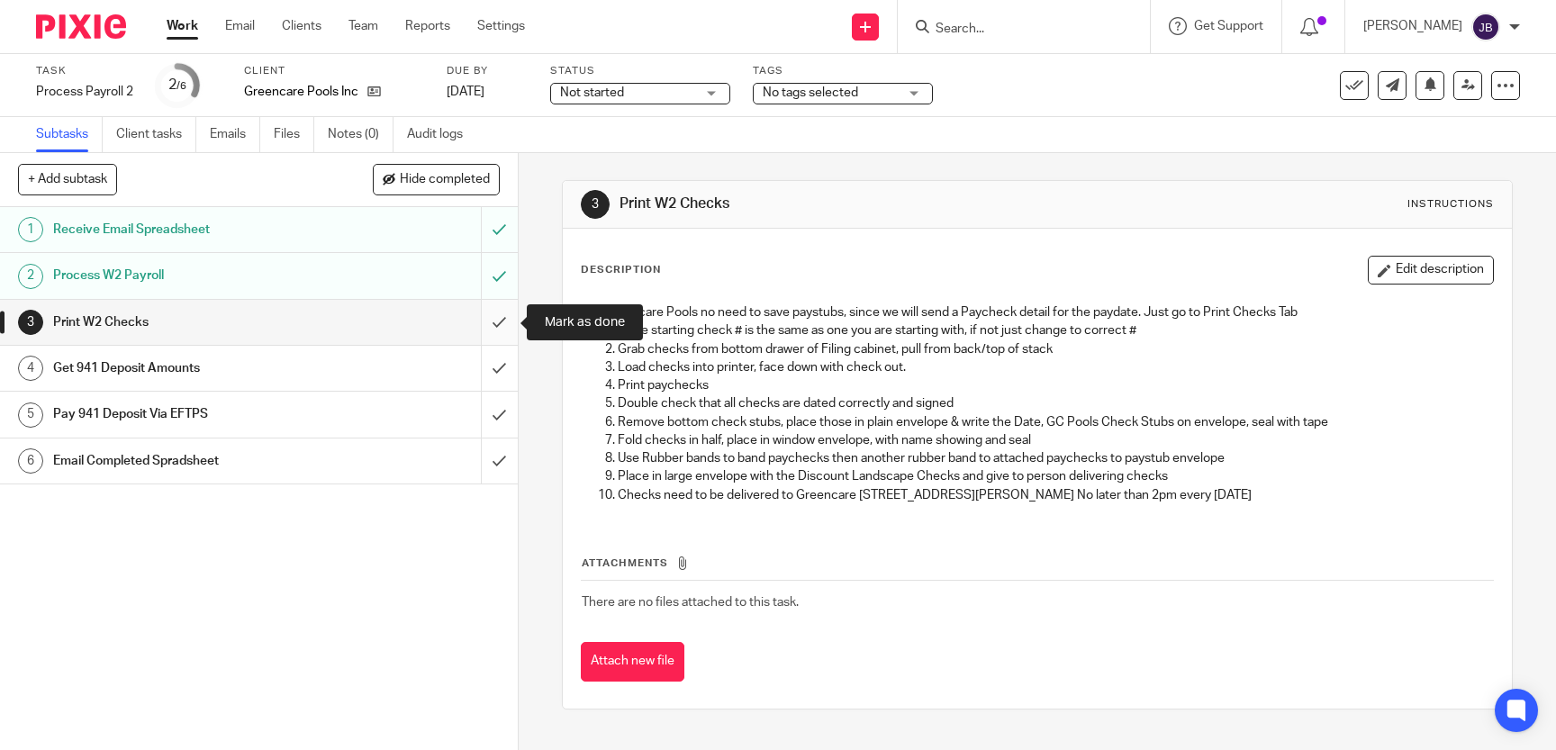
click at [493, 326] on input "submit" at bounding box center [259, 322] width 518 height 45
